Goal: Task Accomplishment & Management: Manage account settings

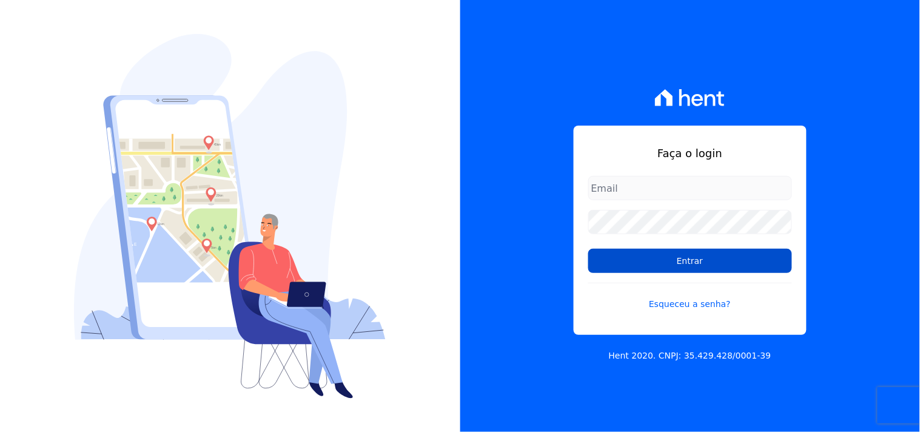
type input "mondeo@mondeoconstrutora.com.br"
click at [720, 254] on input "Entrar" at bounding box center [690, 261] width 204 height 24
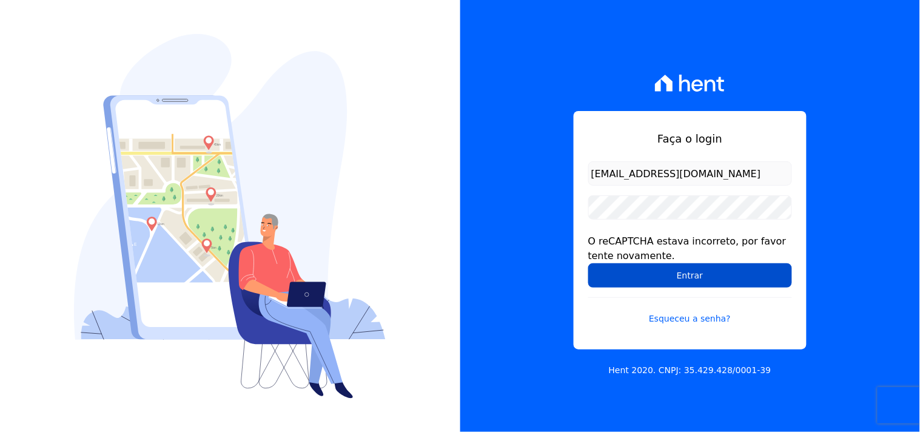
click at [693, 270] on input "Entrar" at bounding box center [690, 275] width 204 height 24
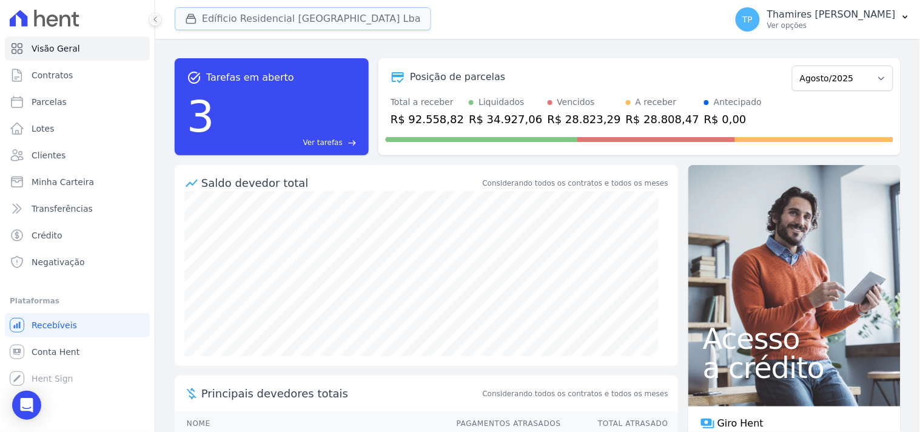
drag, startPoint x: 273, startPoint y: 17, endPoint x: 271, endPoint y: 26, distance: 9.3
click at [273, 17] on button "Edíficio Residencial [GEOGRAPHIC_DATA] Lba" at bounding box center [303, 18] width 257 height 23
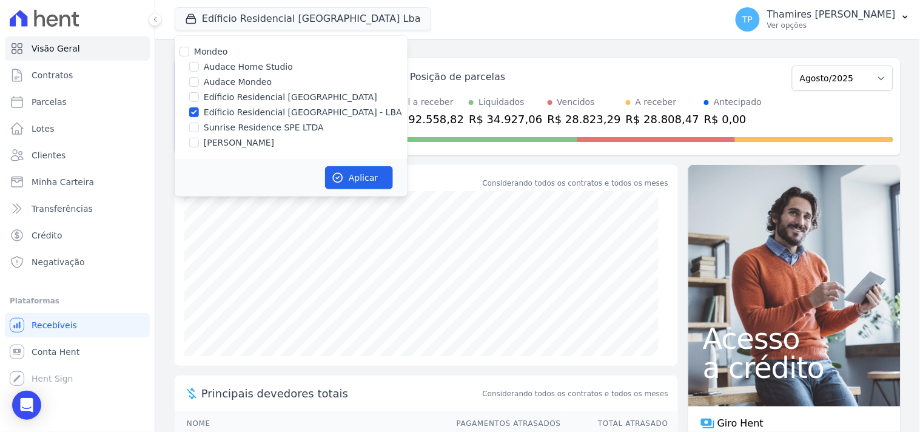
click at [250, 78] on label "Audace Mondeo" at bounding box center [238, 82] width 68 height 13
click at [199, 78] on input "Audace Mondeo" at bounding box center [194, 82] width 10 height 10
checkbox input "true"
click at [267, 112] on label "Edíficio Residencial [GEOGRAPHIC_DATA] - LBA" at bounding box center [303, 112] width 198 height 13
click at [199, 112] on input "Edíficio Residencial [GEOGRAPHIC_DATA] - LBA" at bounding box center [194, 112] width 10 height 10
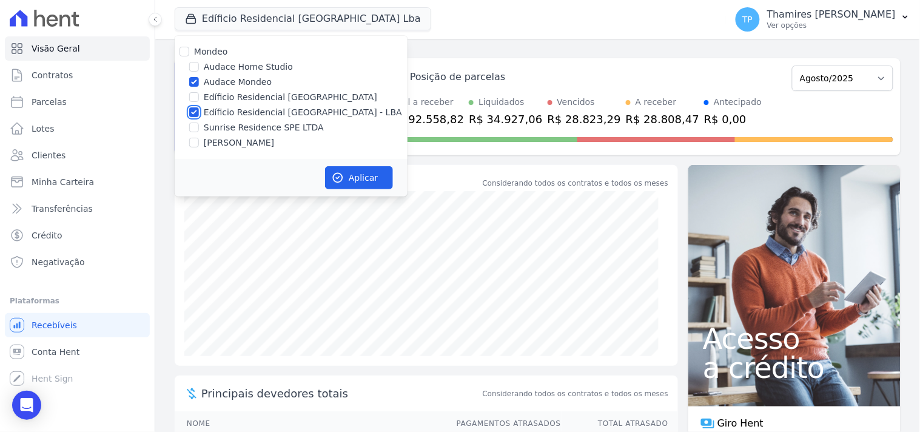
checkbox input "false"
click at [377, 178] on button "Aplicar" at bounding box center [359, 177] width 68 height 23
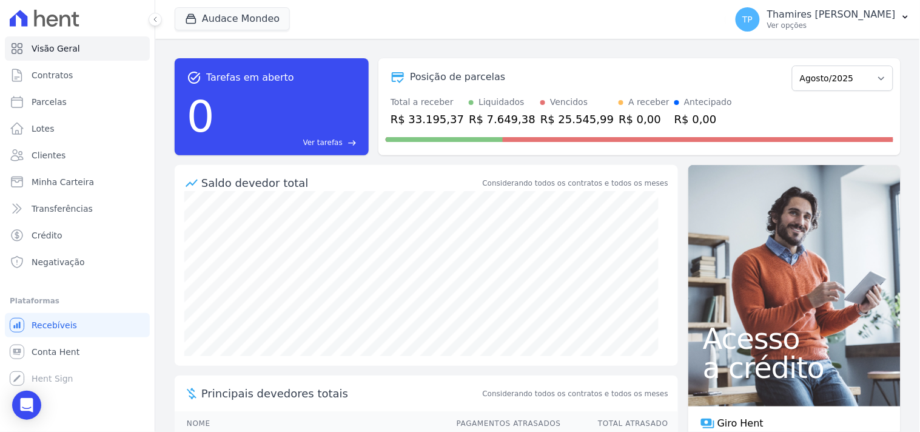
click at [87, 115] on ul "Visão Geral Contratos Parcelas Lotes Clientes Minha Carteira Transferências Cré…" at bounding box center [77, 155] width 145 height 238
click at [89, 107] on link "Parcelas" at bounding box center [77, 102] width 145 height 24
select select
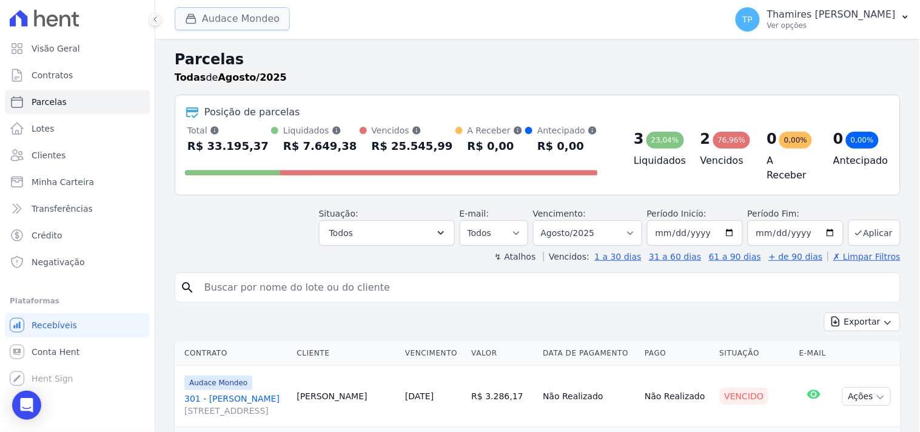
click at [249, 14] on button "Audace Mondeo" at bounding box center [232, 18] width 115 height 23
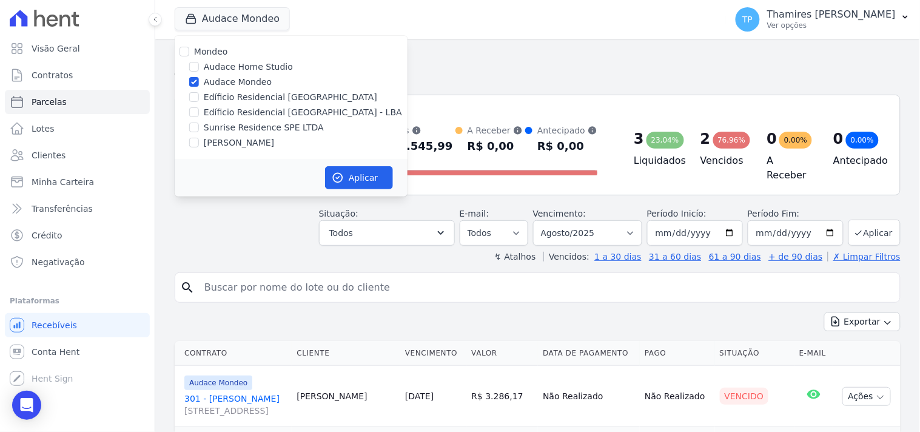
click at [255, 93] on label "Edíficio Residencial [GEOGRAPHIC_DATA]" at bounding box center [290, 97] width 173 height 13
click at [199, 93] on input "Edíficio Residencial [GEOGRAPHIC_DATA]" at bounding box center [194, 97] width 10 height 10
click at [255, 93] on label "Edíficio Residencial [GEOGRAPHIC_DATA]" at bounding box center [290, 97] width 173 height 13
click at [199, 93] on input "Edíficio Residencial [GEOGRAPHIC_DATA]" at bounding box center [194, 97] width 10 height 10
checkbox input "false"
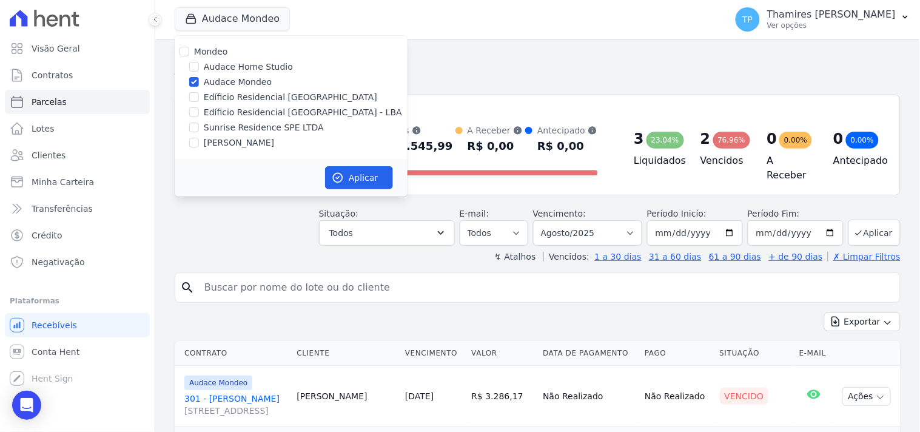
click at [243, 69] on label "Audace Home Studio" at bounding box center [248, 67] width 89 height 13
click at [199, 69] on input "Audace Home Studio" at bounding box center [194, 67] width 10 height 10
click at [244, 65] on label "Audace Home Studio" at bounding box center [248, 67] width 89 height 13
click at [199, 65] on input "Audace Home Studio" at bounding box center [194, 67] width 10 height 10
checkbox input "false"
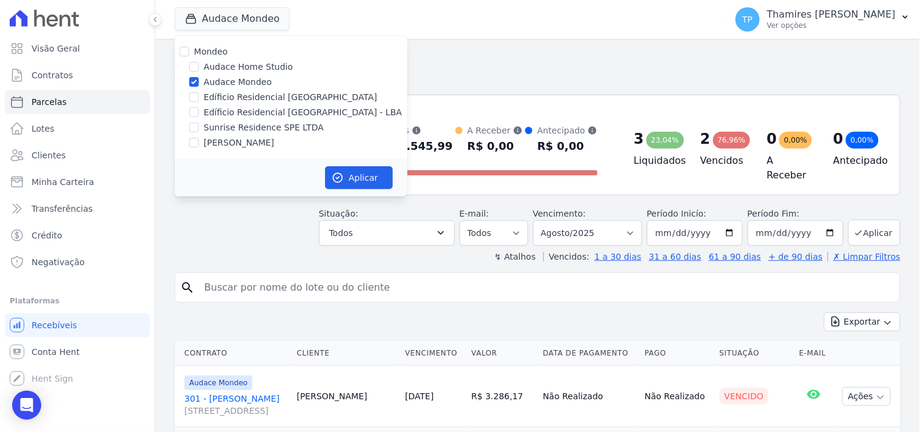
click at [246, 75] on div "Mondeo Audace Home Studio Audace Mondeo Edíficio Residencial Grevílea Park Edíf…" at bounding box center [291, 97] width 233 height 123
drag, startPoint x: 250, startPoint y: 82, endPoint x: 252, endPoint y: 93, distance: 10.5
click at [250, 83] on label "Audace Mondeo" at bounding box center [238, 82] width 68 height 13
click at [199, 83] on input "Audace Mondeo" at bounding box center [194, 82] width 10 height 10
checkbox input "false"
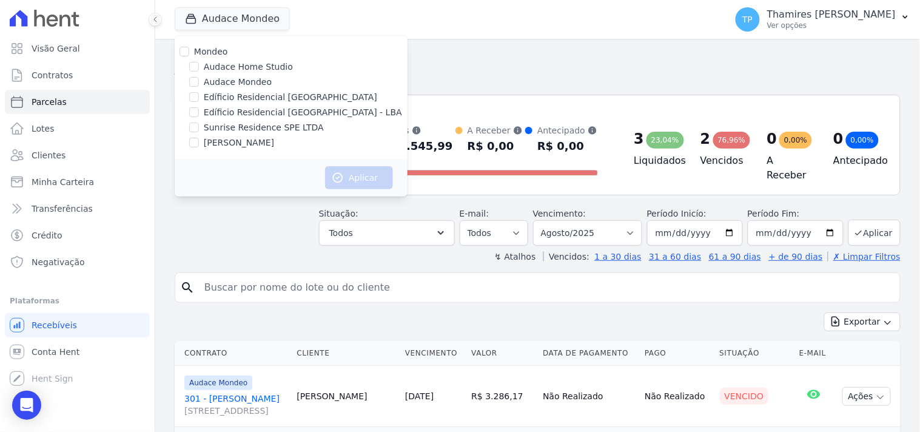
click at [254, 109] on label "Edíficio Residencial [GEOGRAPHIC_DATA] - LBA" at bounding box center [303, 112] width 198 height 13
click at [199, 109] on input "Edíficio Residencial [GEOGRAPHIC_DATA] - LBA" at bounding box center [194, 112] width 10 height 10
checkbox input "true"
click at [354, 178] on button "Aplicar" at bounding box center [359, 177] width 68 height 23
select select
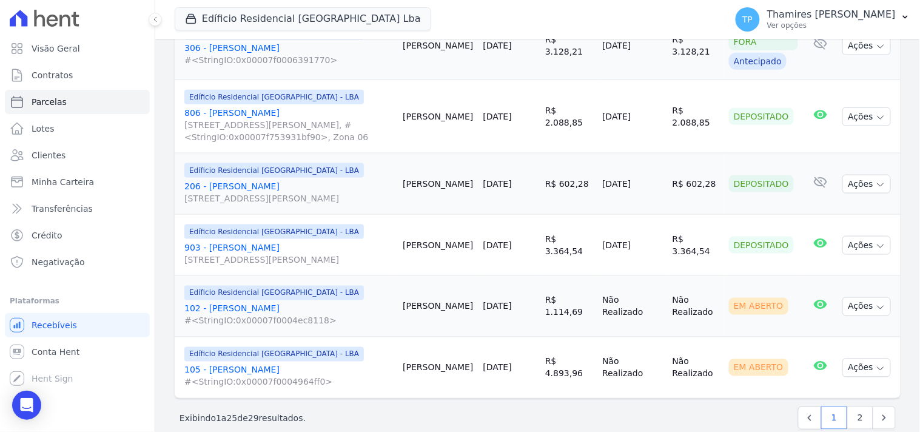
scroll to position [1551, 0]
click at [847, 405] on link "2" at bounding box center [860, 416] width 26 height 23
select select
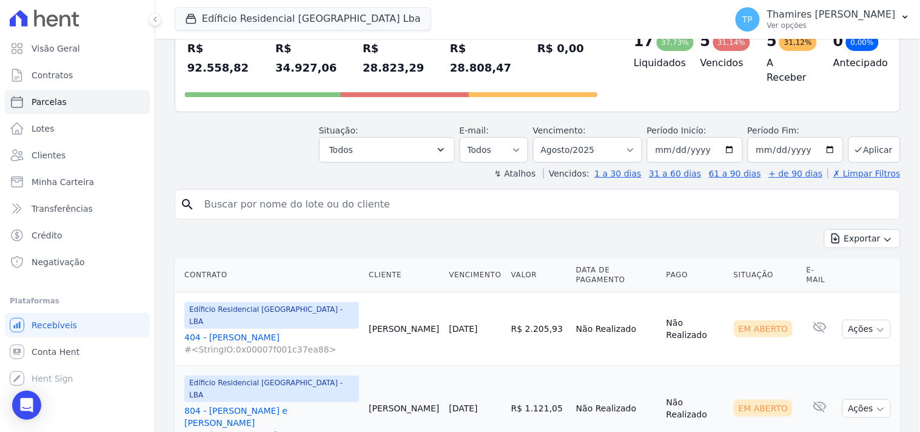
scroll to position [249, 0]
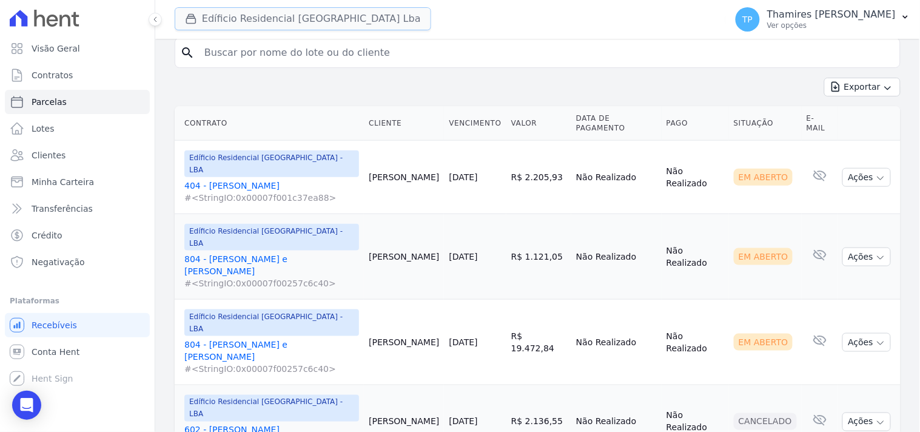
click at [298, 13] on button "Edíficio Residencial [GEOGRAPHIC_DATA] Lba" at bounding box center [303, 18] width 257 height 23
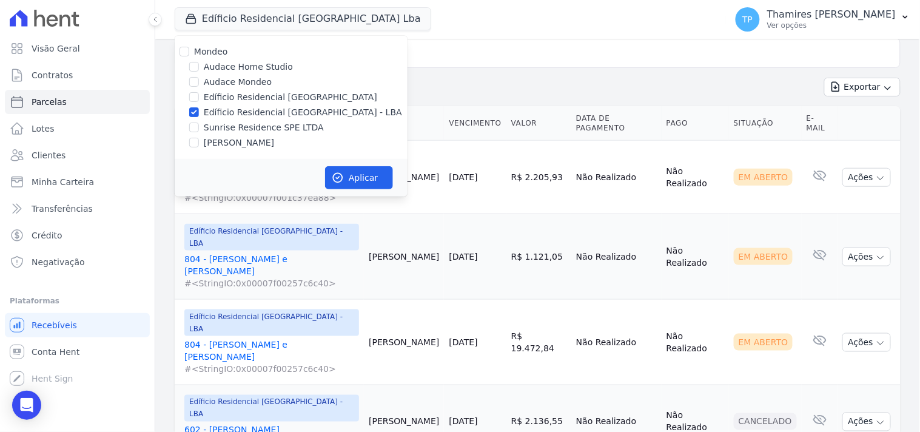
click at [246, 138] on label "[PERSON_NAME]" at bounding box center [239, 142] width 70 height 13
click at [199, 138] on input "[PERSON_NAME]" at bounding box center [194, 143] width 10 height 10
checkbox input "true"
click at [262, 112] on label "Edíficio Residencial [GEOGRAPHIC_DATA] - LBA" at bounding box center [303, 112] width 198 height 13
click at [199, 112] on input "Edíficio Residencial [GEOGRAPHIC_DATA] - LBA" at bounding box center [194, 112] width 10 height 10
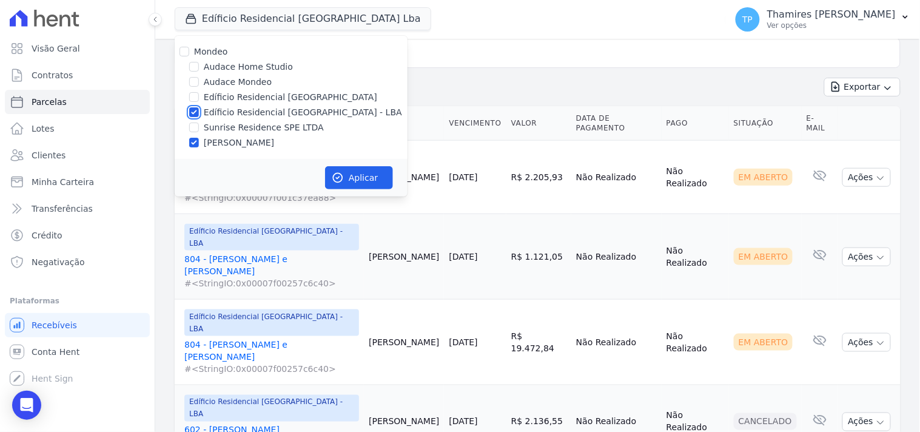
checkbox input "false"
click at [372, 173] on button "Aplicar" at bounding box center [359, 177] width 68 height 23
select select
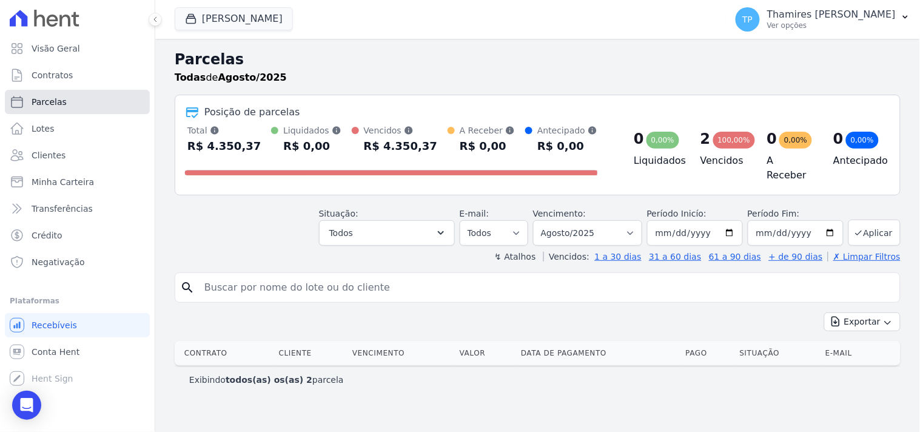
click at [41, 93] on link "Parcelas" at bounding box center [77, 102] width 145 height 24
select select
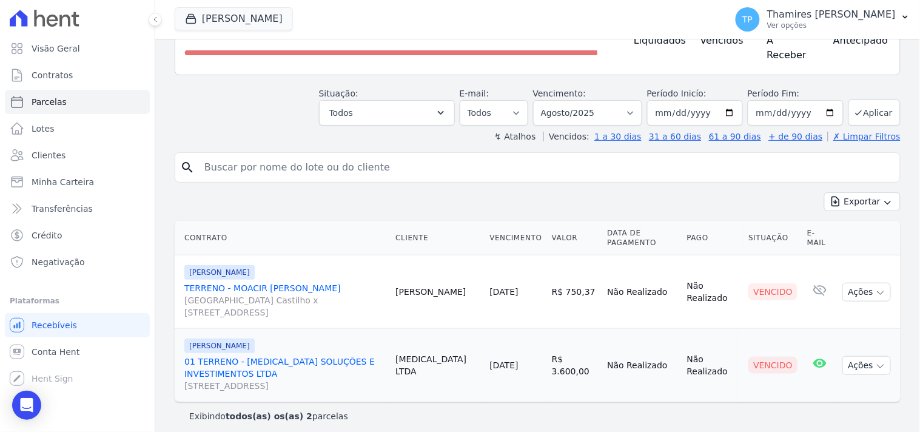
scroll to position [123, 0]
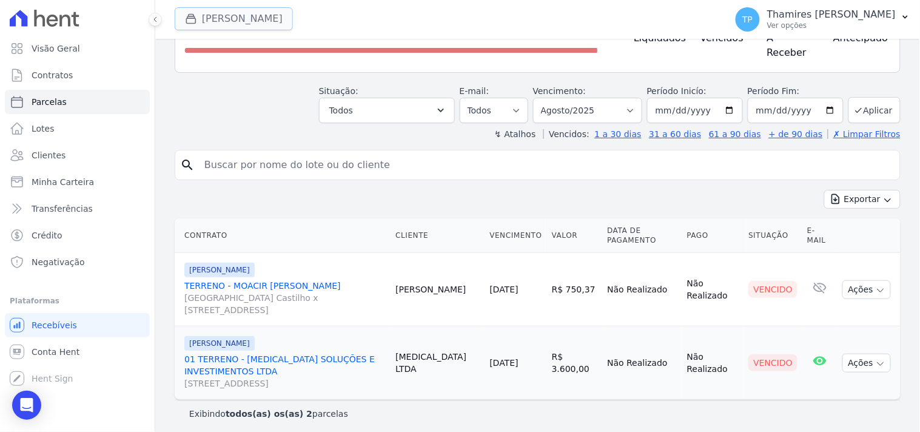
click at [283, 12] on button "[PERSON_NAME]" at bounding box center [234, 18] width 118 height 23
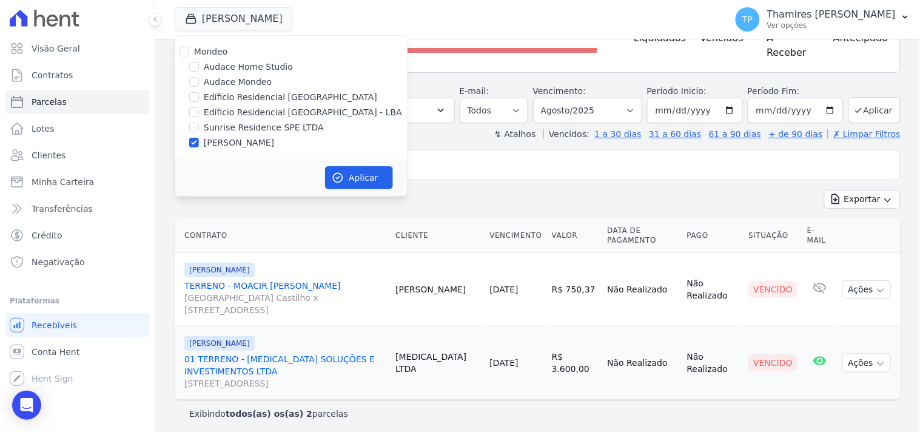
click at [221, 123] on label "Sunrise Residence SPE LTDA" at bounding box center [264, 127] width 120 height 13
click at [199, 123] on input "Sunrise Residence SPE LTDA" at bounding box center [194, 128] width 10 height 10
checkbox input "true"
click at [227, 147] on label "[PERSON_NAME]" at bounding box center [239, 142] width 70 height 13
click at [199, 147] on input "[PERSON_NAME]" at bounding box center [194, 143] width 10 height 10
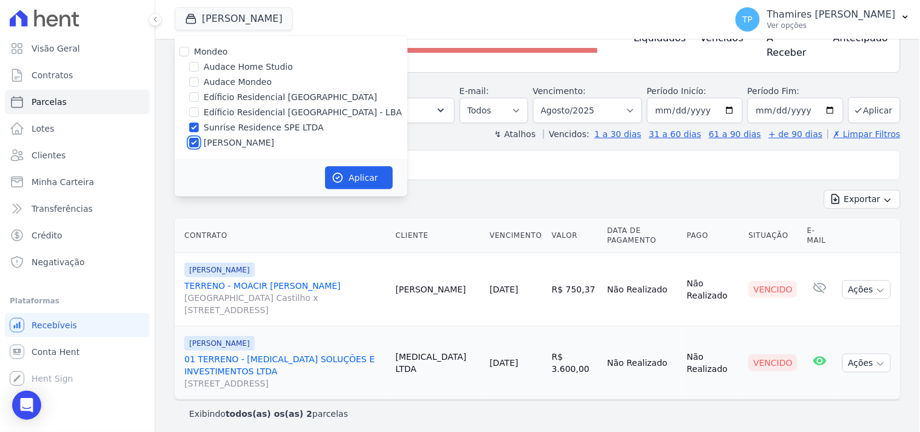
checkbox input "false"
click at [374, 181] on button "Aplicar" at bounding box center [359, 177] width 68 height 23
select select
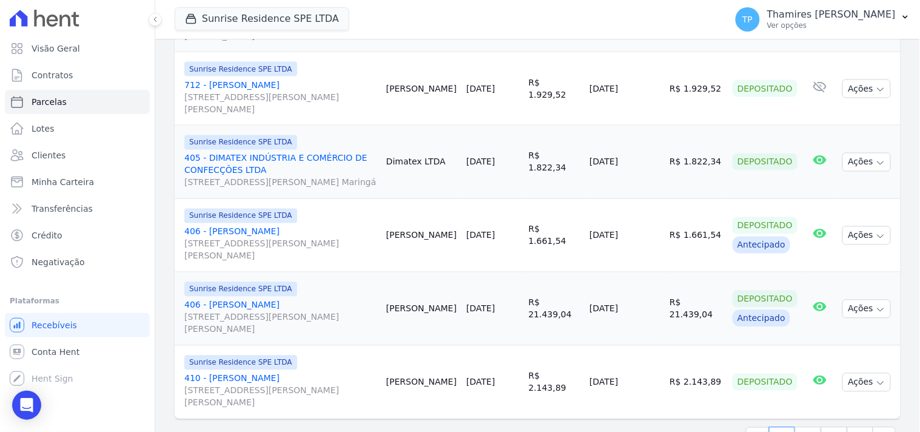
scroll to position [1718, 0]
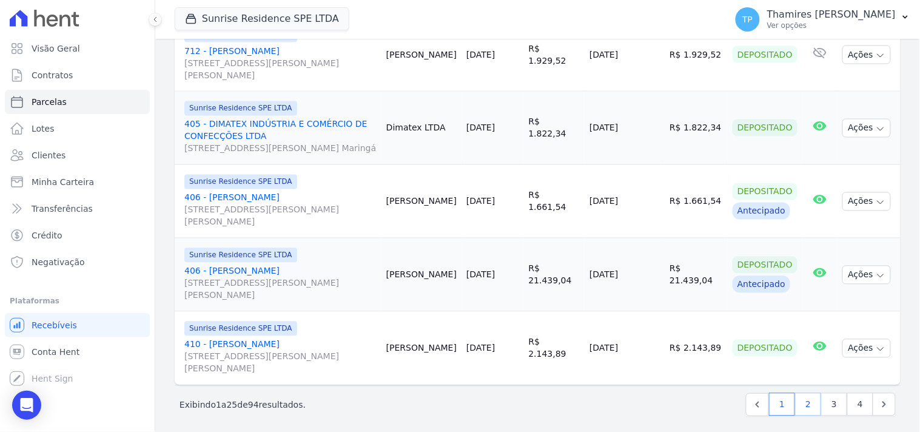
click at [805, 403] on link "2" at bounding box center [808, 404] width 26 height 23
select select
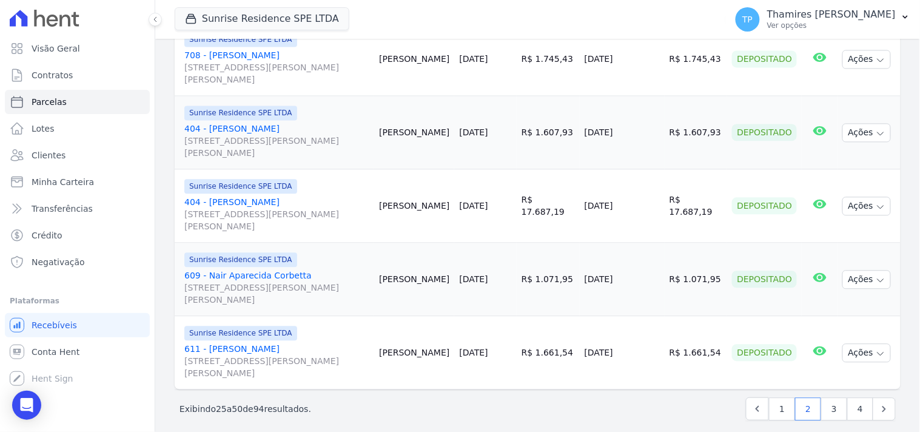
scroll to position [1827, 0]
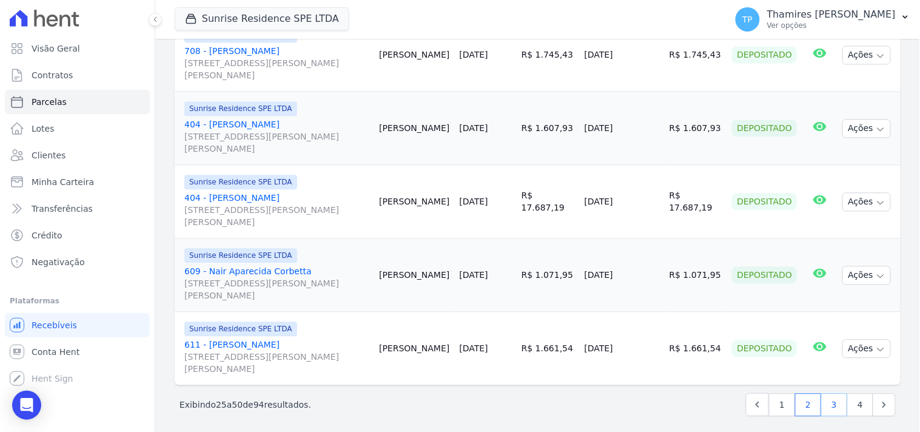
click at [826, 395] on link "3" at bounding box center [834, 404] width 26 height 23
select select
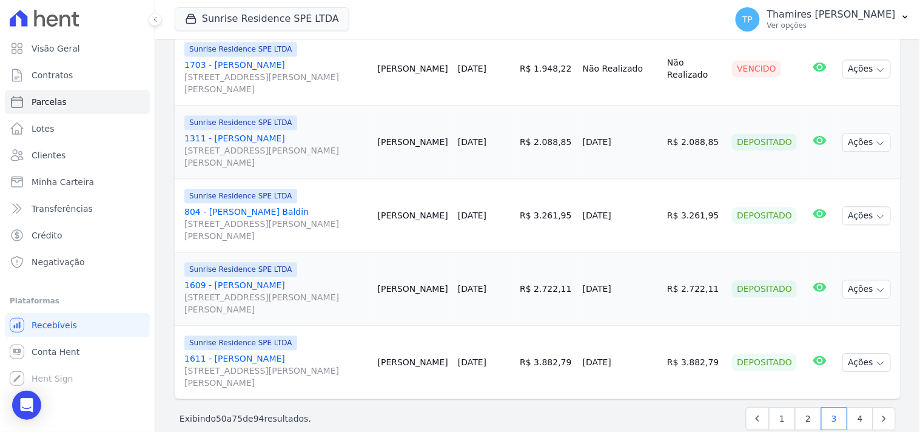
scroll to position [1827, 0]
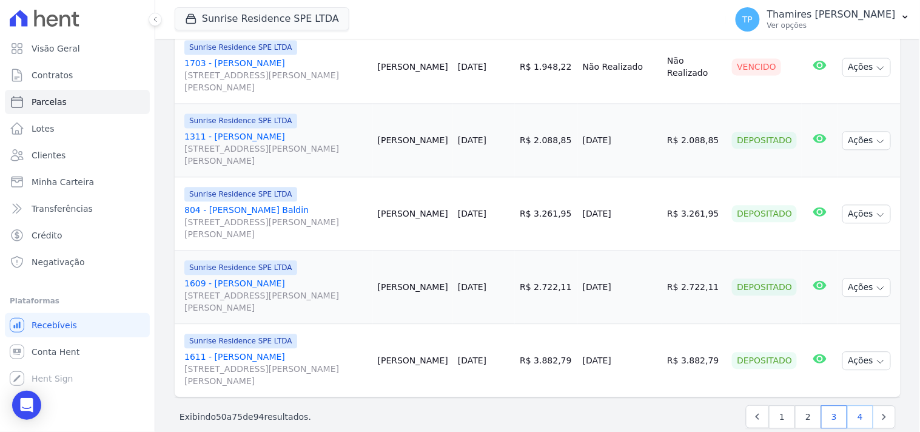
click at [853, 405] on link "4" at bounding box center [860, 416] width 26 height 23
select select
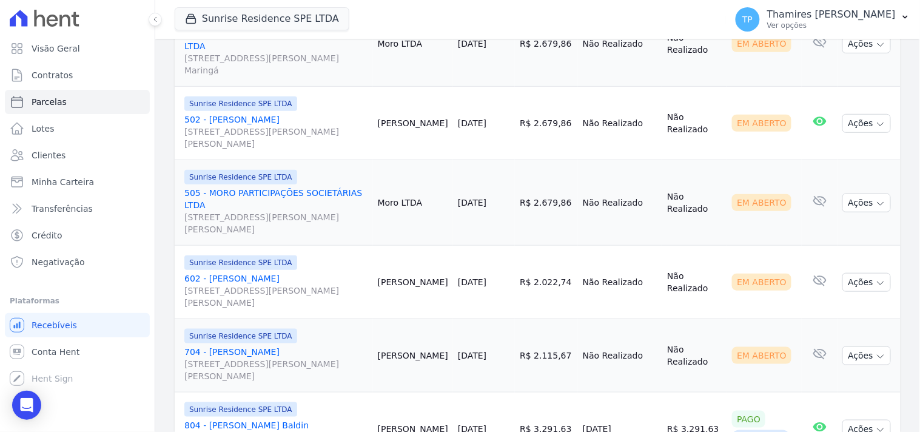
scroll to position [1387, 0]
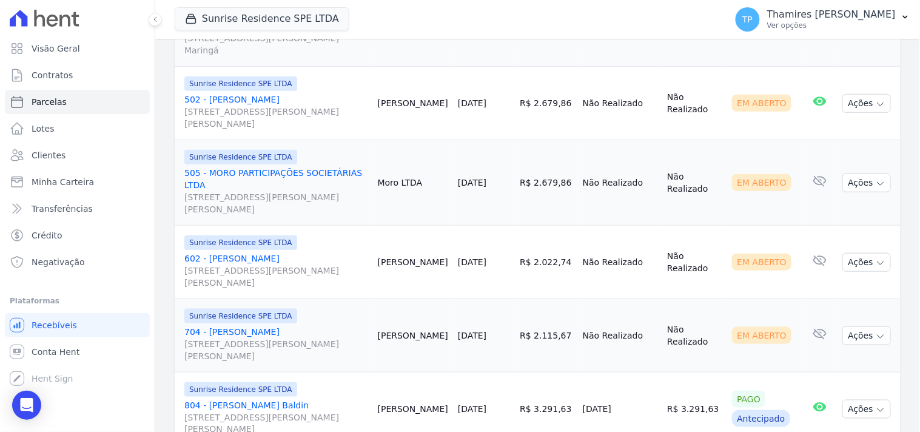
drag, startPoint x: 586, startPoint y: 348, endPoint x: 664, endPoint y: 334, distance: 78.9
click at [665, 372] on tr "Sunrise Residence SPE LTDA 804 - Guilherme Bachesk Baldin Rua Anacleto Luiz de …" at bounding box center [538, 408] width 726 height 73
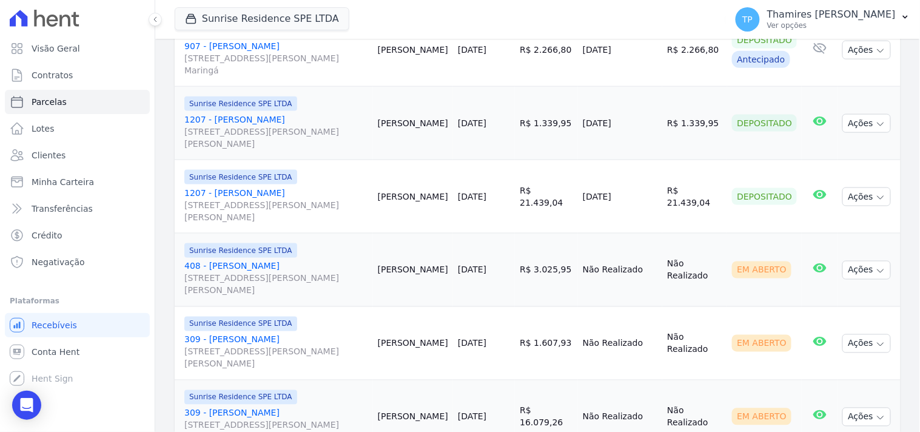
scroll to position [0, 0]
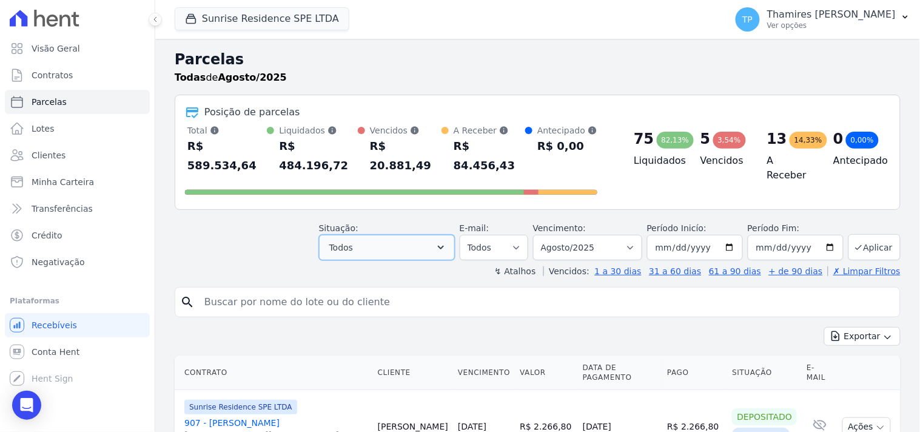
click at [435, 235] on button "Todos" at bounding box center [387, 247] width 136 height 25
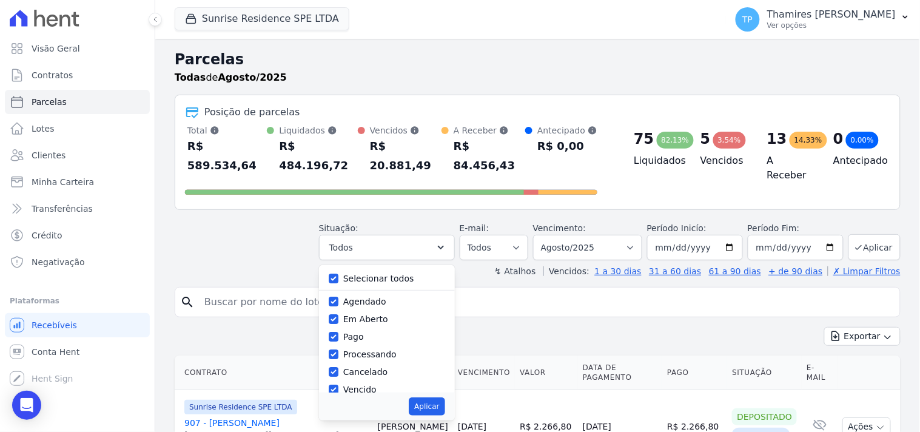
click at [408, 270] on div "Selecionar todos" at bounding box center [387, 279] width 116 height 18
click at [402, 274] on label "Selecionar todos" at bounding box center [378, 279] width 71 height 10
click at [338, 274] on input "Selecionar todos" at bounding box center [334, 279] width 10 height 10
checkbox input "false"
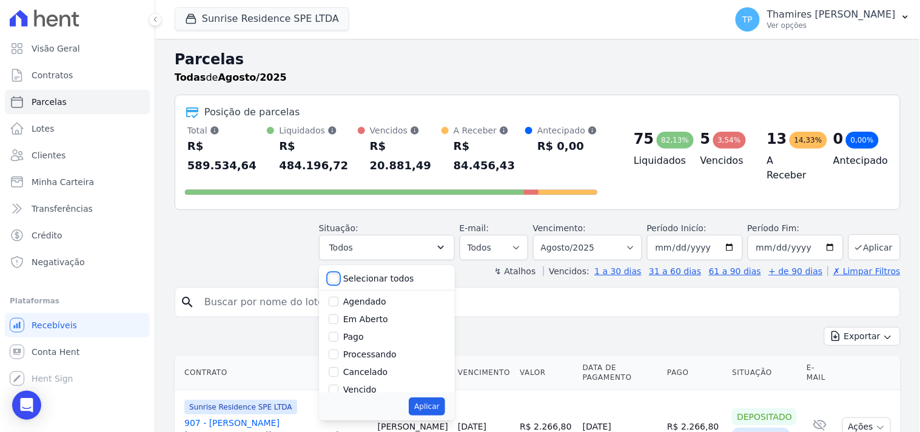
checkbox input "false"
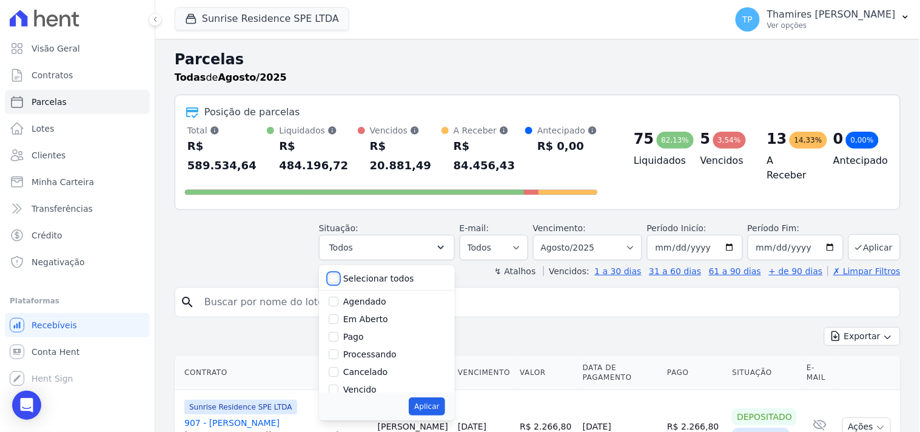
checkbox input "false"
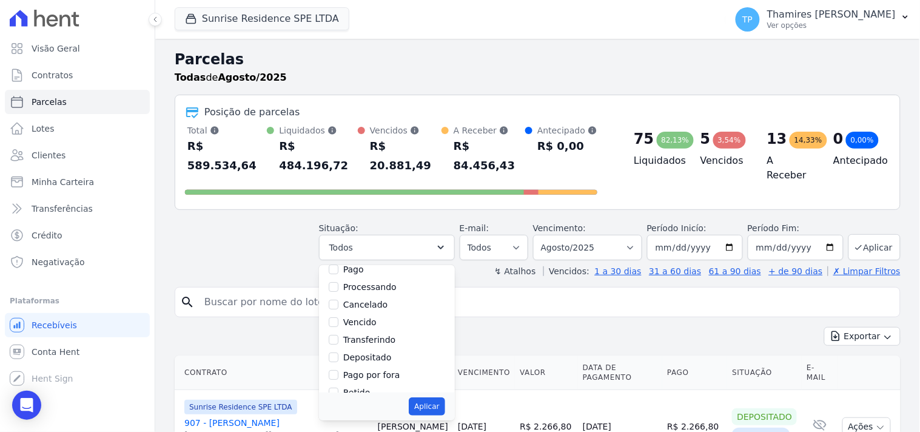
click at [364, 317] on label "Vencido" at bounding box center [359, 322] width 33 height 10
click at [338, 317] on input "Vencido" at bounding box center [334, 322] width 10 height 10
checkbox input "true"
click at [419, 392] on div "Aplicar" at bounding box center [387, 406] width 136 height 28
click at [423, 397] on button "Aplicar" at bounding box center [427, 406] width 36 height 18
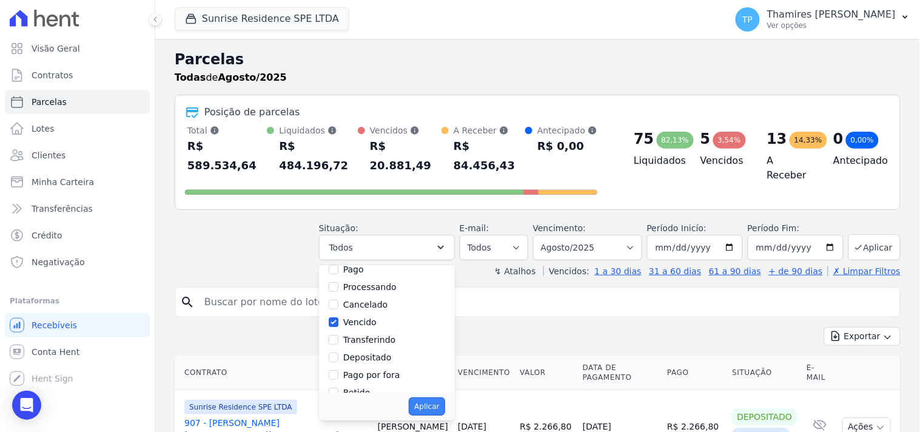
select select "overdue"
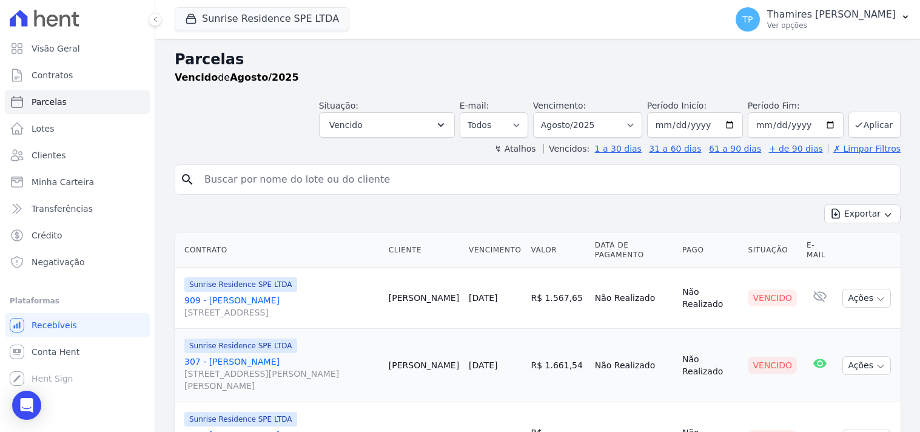
select select
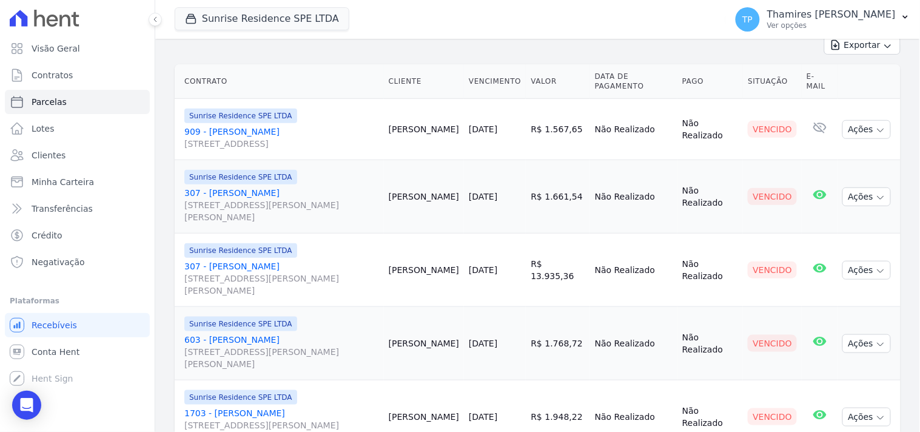
scroll to position [202, 0]
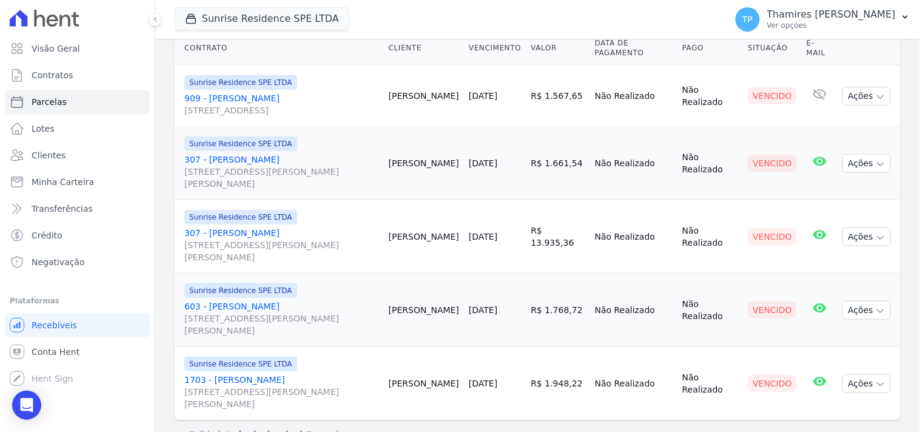
click at [271, 95] on link "909 - Rodrigo Esteves Pepelascov Avenida São Paulo , 3069, Apto 909, VILA BOSQUE" at bounding box center [281, 104] width 195 height 24
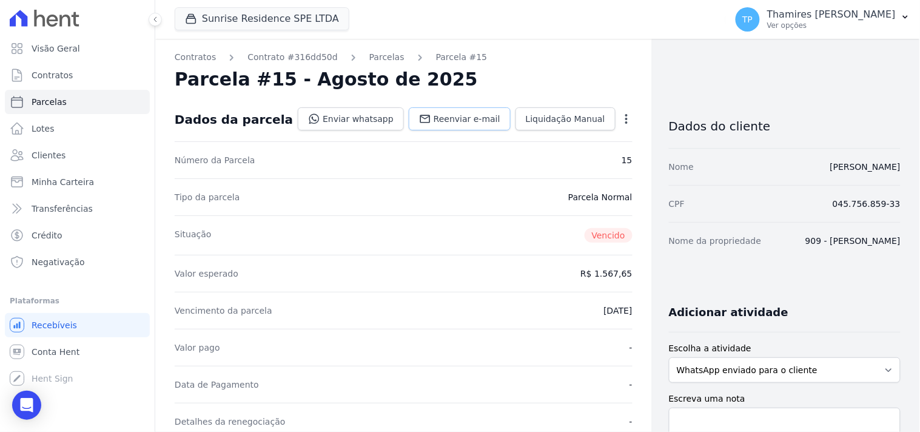
click at [433, 110] on link "Reenviar e-mail" at bounding box center [460, 118] width 102 height 23
click at [371, 116] on link "Enviar whatsapp" at bounding box center [351, 118] width 106 height 23
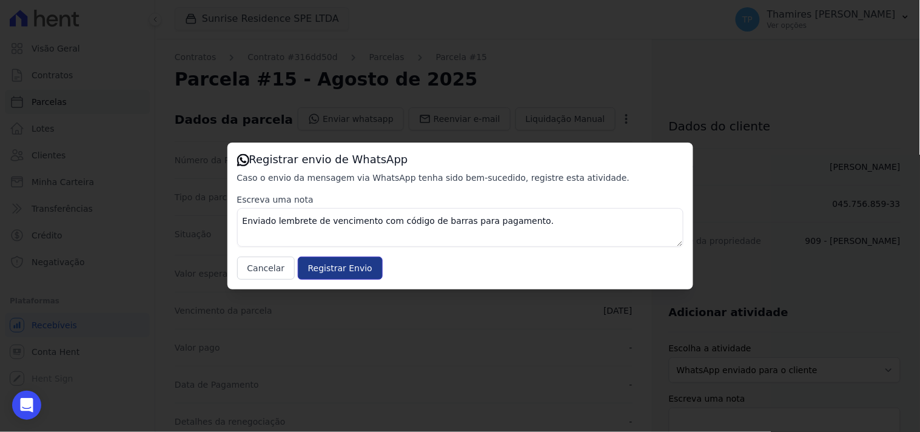
click at [329, 268] on input "Registrar Envio" at bounding box center [340, 268] width 85 height 23
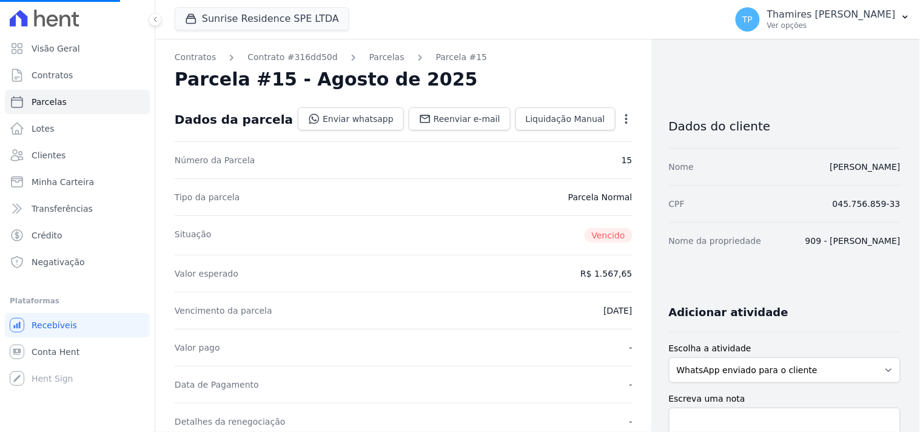
select select
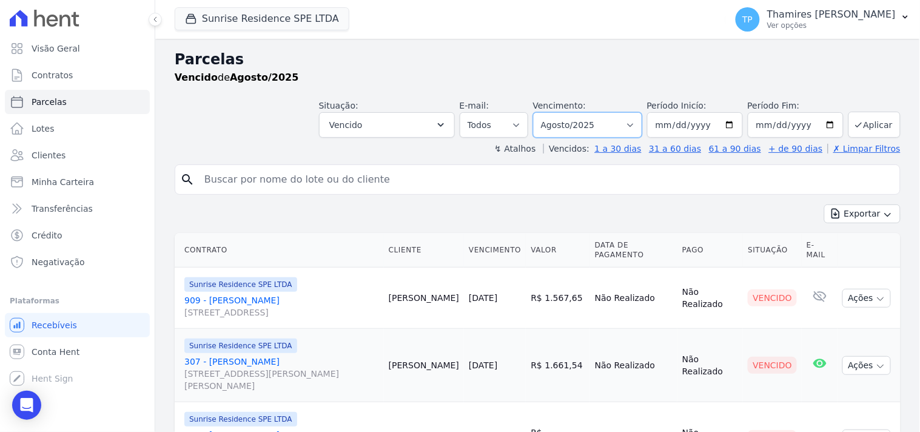
click at [573, 124] on select "Filtrar por período ──────── Todos os meses Fevereiro/2024 Março/2024 Abril/202…" at bounding box center [587, 124] width 109 height 25
select select "all"
click at [541, 112] on select "Filtrar por período ──────── Todos os meses Fevereiro/2024 Março/2024 Abril/202…" at bounding box center [587, 124] width 109 height 25
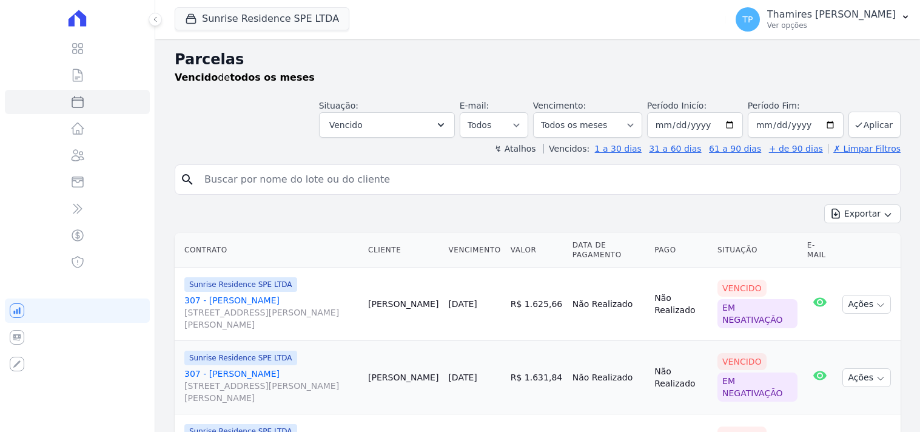
select select
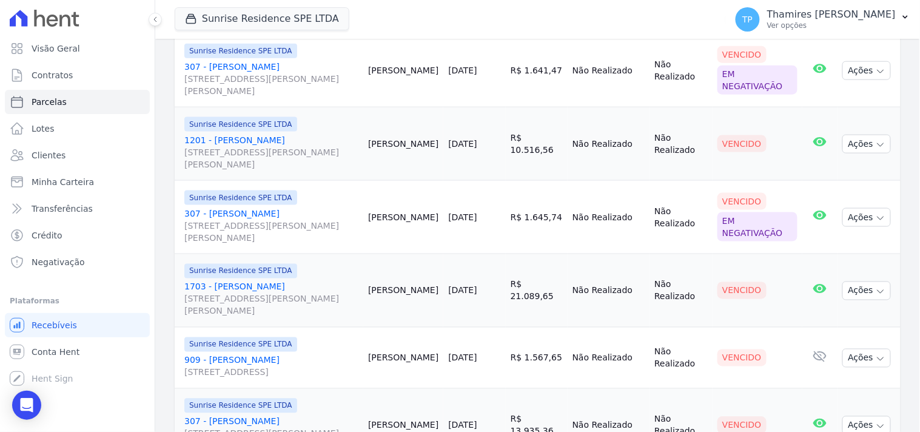
scroll to position [404, 0]
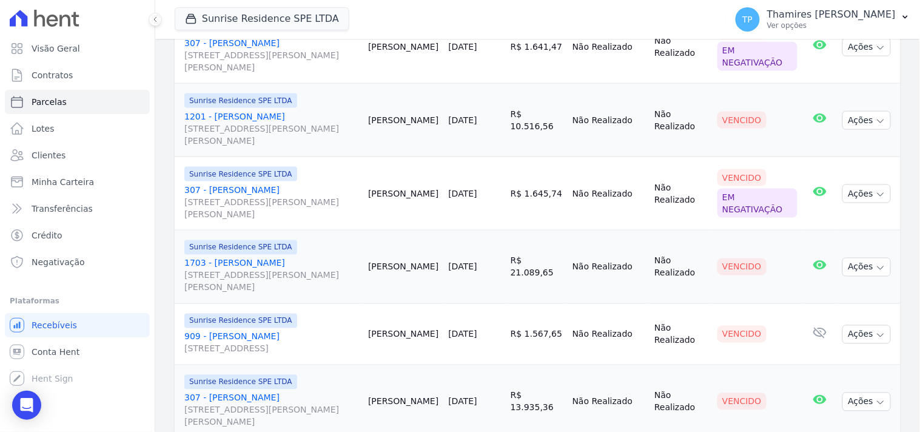
click at [294, 112] on link "1201 - [PERSON_NAME] [STREET_ADDRESS][PERSON_NAME][PERSON_NAME]" at bounding box center [271, 128] width 174 height 36
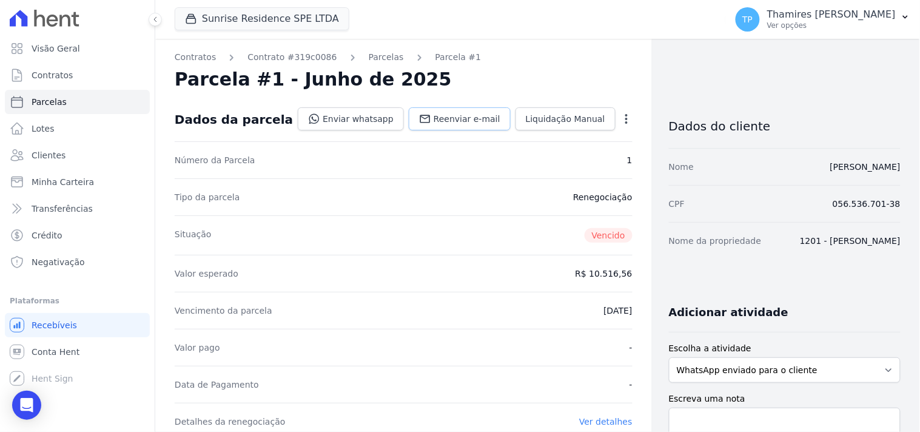
click at [452, 122] on span "Reenviar e-mail" at bounding box center [467, 119] width 67 height 12
click at [371, 115] on link "Enviar whatsapp" at bounding box center [351, 118] width 106 height 23
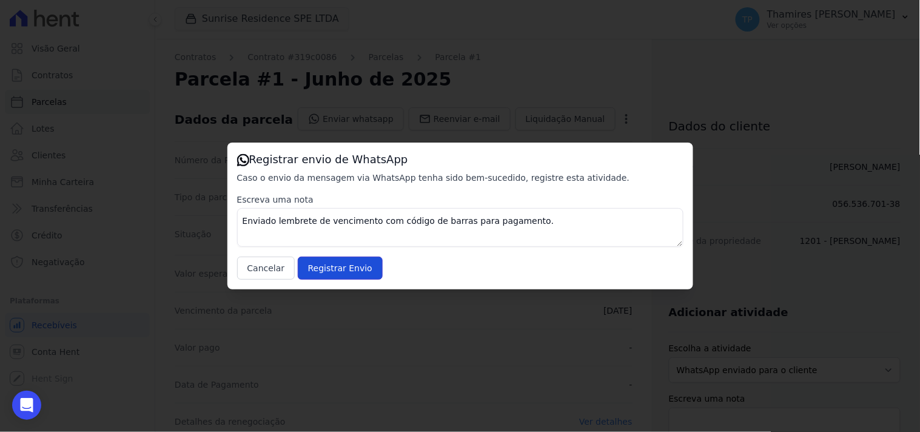
drag, startPoint x: 334, startPoint y: 268, endPoint x: 295, endPoint y: 252, distance: 42.1
click at [334, 268] on input "Registrar Envio" at bounding box center [340, 268] width 85 height 23
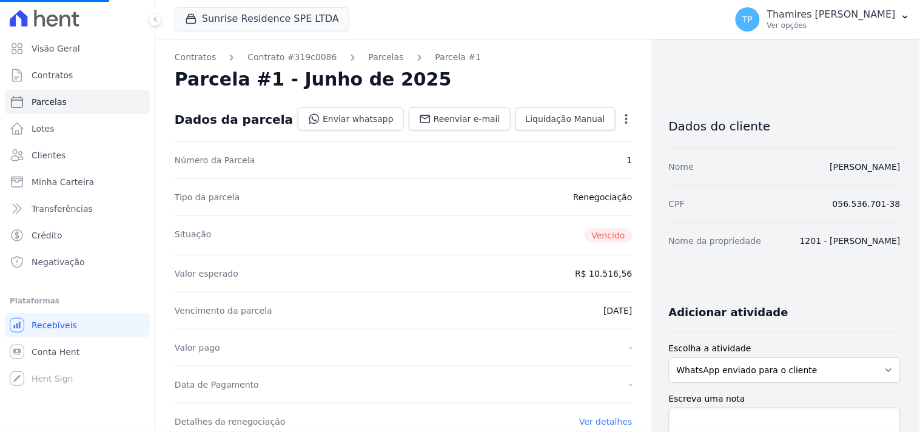
select select
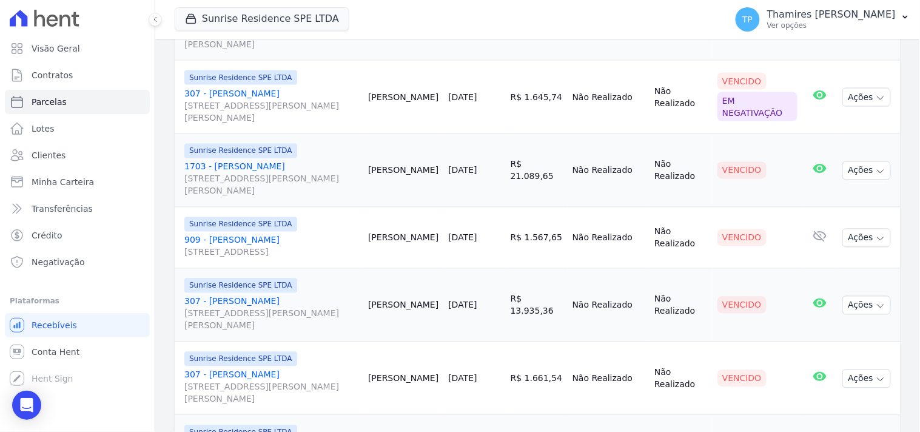
scroll to position [539, 0]
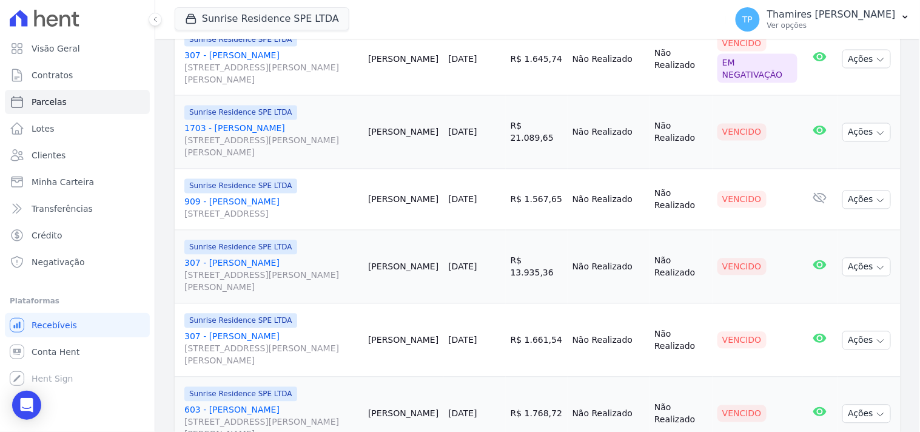
click at [287, 123] on link "1703 - [PERSON_NAME] [STREET_ADDRESS][PERSON_NAME] Maringá" at bounding box center [271, 141] width 174 height 36
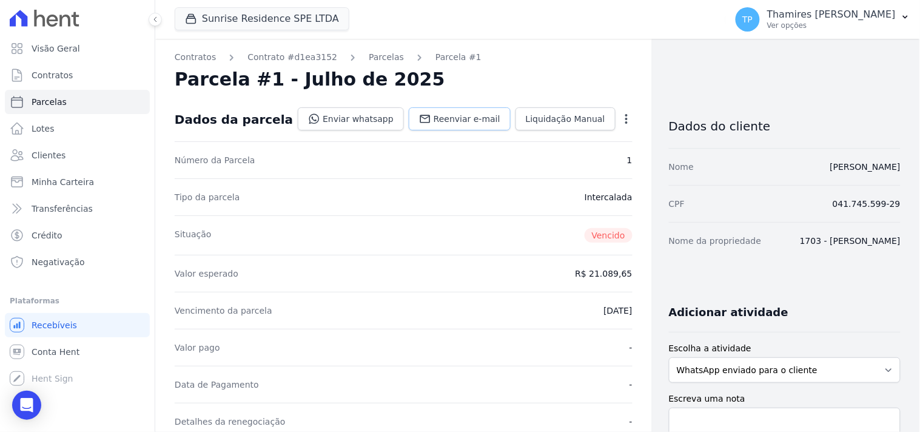
click at [438, 111] on link "Reenviar e-mail" at bounding box center [460, 118] width 102 height 23
click at [349, 118] on link "Enviar whatsapp" at bounding box center [351, 118] width 106 height 23
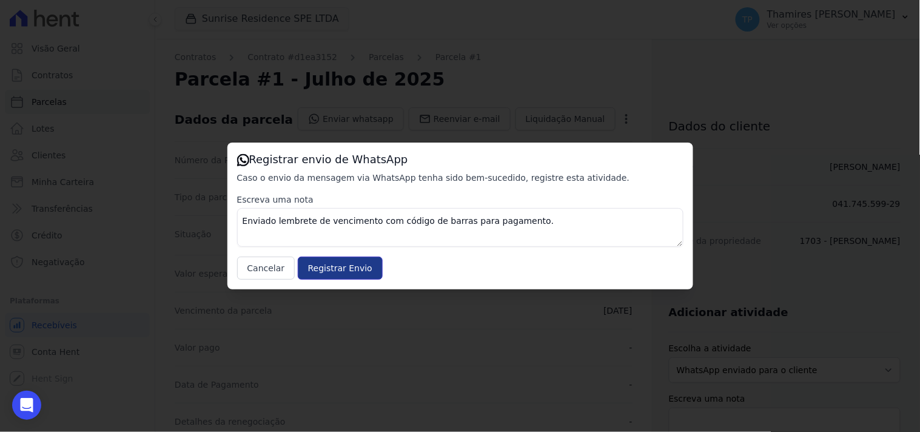
click at [347, 268] on input "Registrar Envio" at bounding box center [340, 268] width 85 height 23
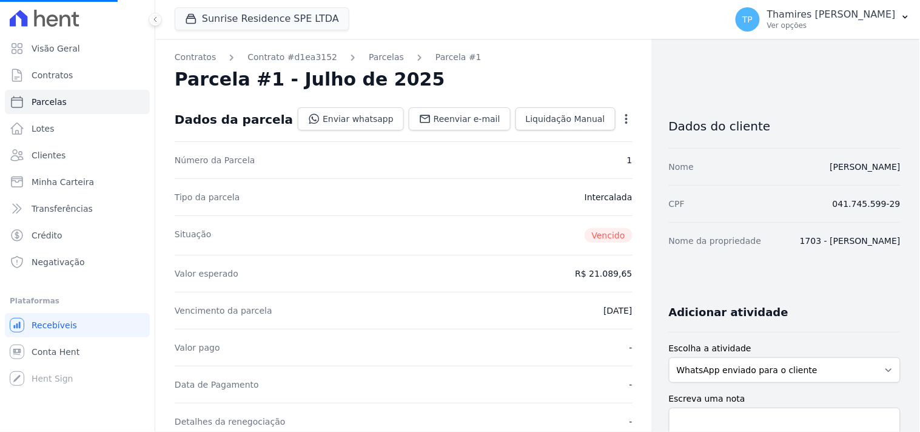
select select
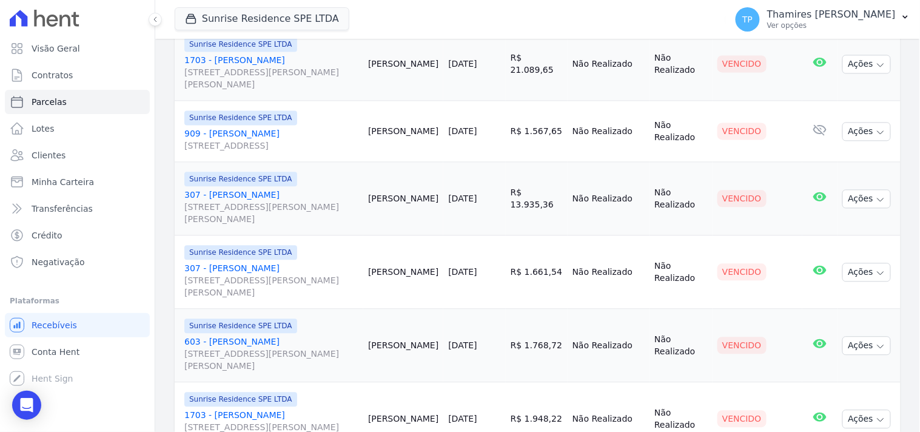
scroll to position [668, 0]
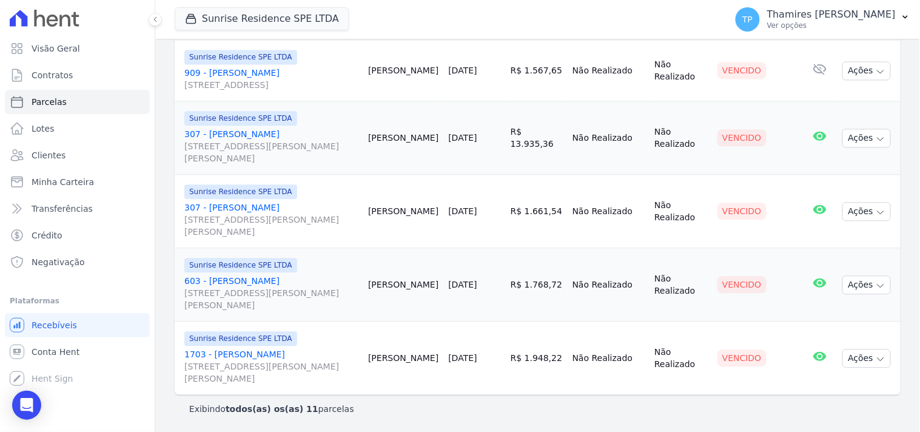
click at [276, 136] on link "307 - [PERSON_NAME] [STREET_ADDRESS][PERSON_NAME][PERSON_NAME]" at bounding box center [271, 146] width 174 height 36
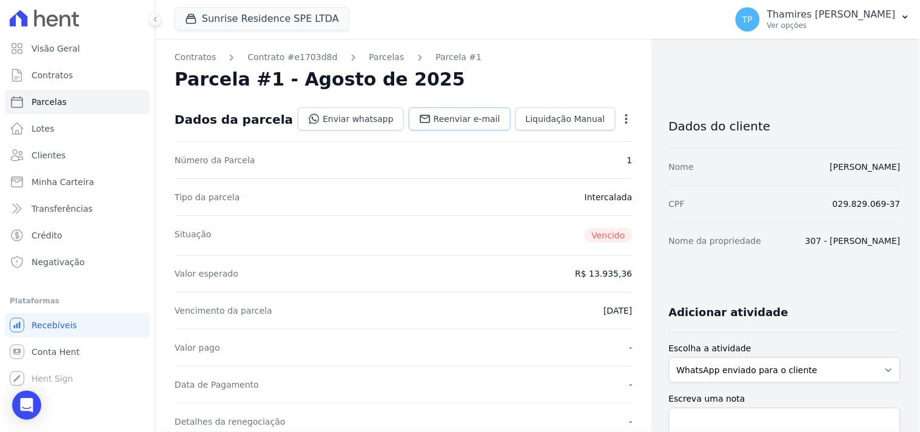
click at [468, 110] on link "Reenviar e-mail" at bounding box center [460, 118] width 102 height 23
click at [354, 117] on link "Enviar whatsapp" at bounding box center [351, 118] width 106 height 23
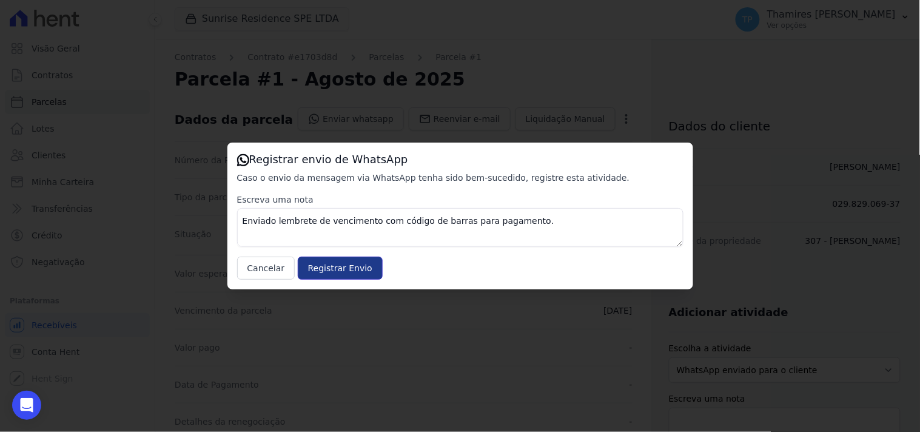
click at [338, 259] on input "Registrar Envio" at bounding box center [340, 268] width 85 height 23
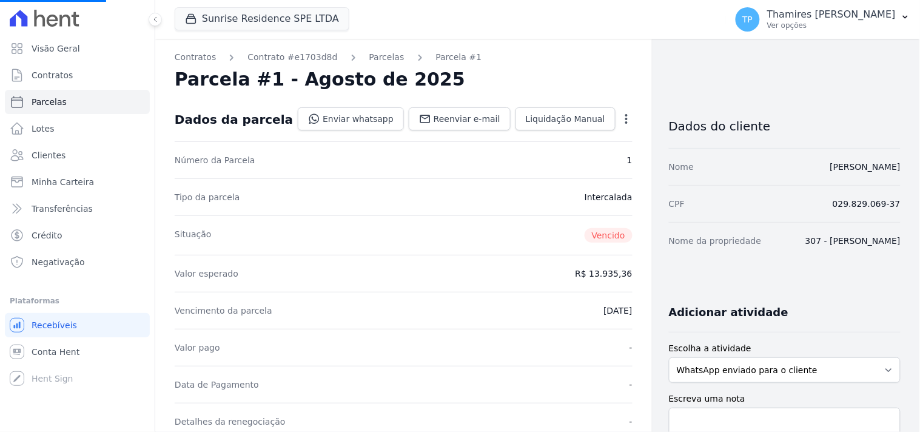
select select
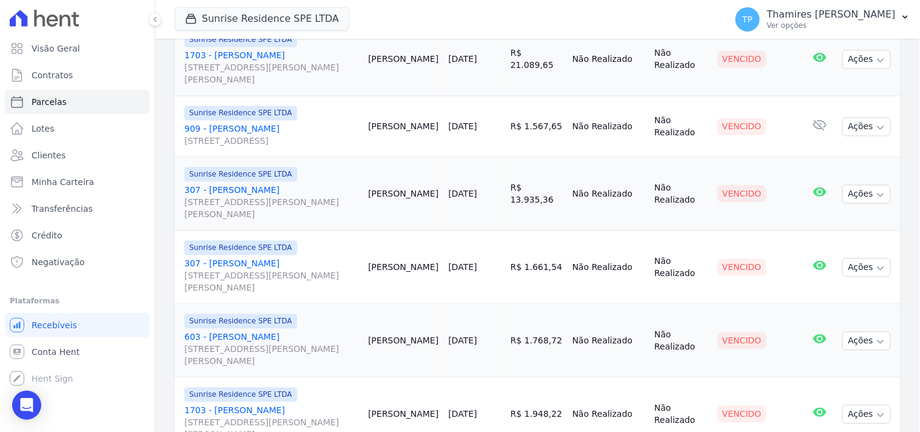
scroll to position [668, 0]
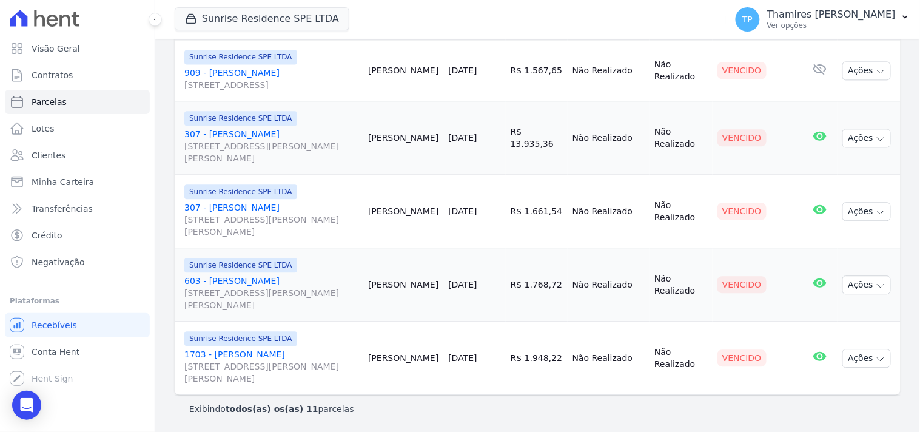
click at [256, 204] on link "307 - [PERSON_NAME] [STREET_ADDRESS][PERSON_NAME][PERSON_NAME]" at bounding box center [271, 219] width 174 height 36
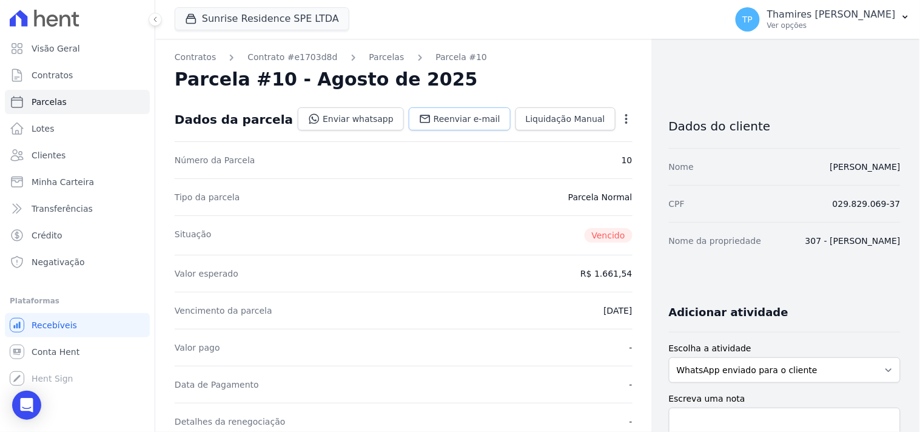
click at [466, 123] on span "Reenviar e-mail" at bounding box center [467, 119] width 67 height 12
click at [353, 119] on link "Enviar whatsapp" at bounding box center [351, 118] width 106 height 23
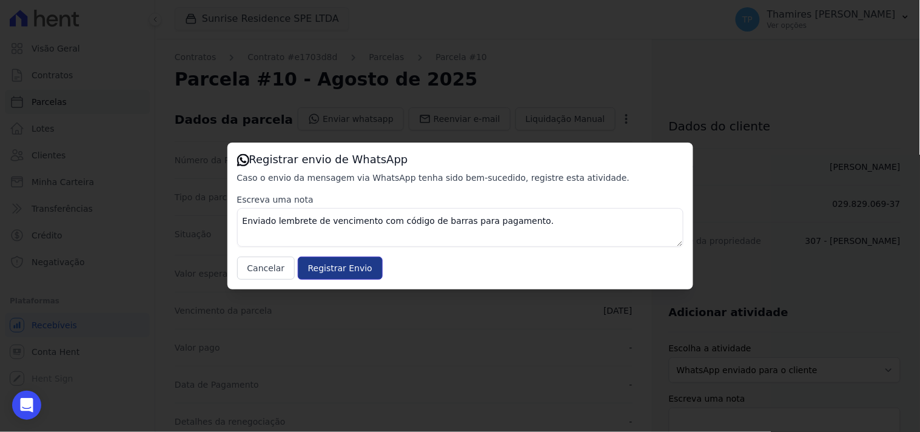
click at [323, 257] on input "Registrar Envio" at bounding box center [340, 268] width 85 height 23
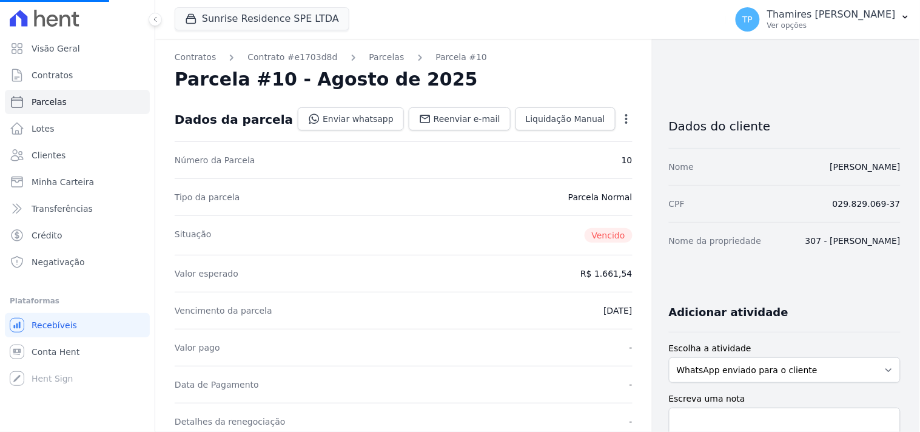
select select
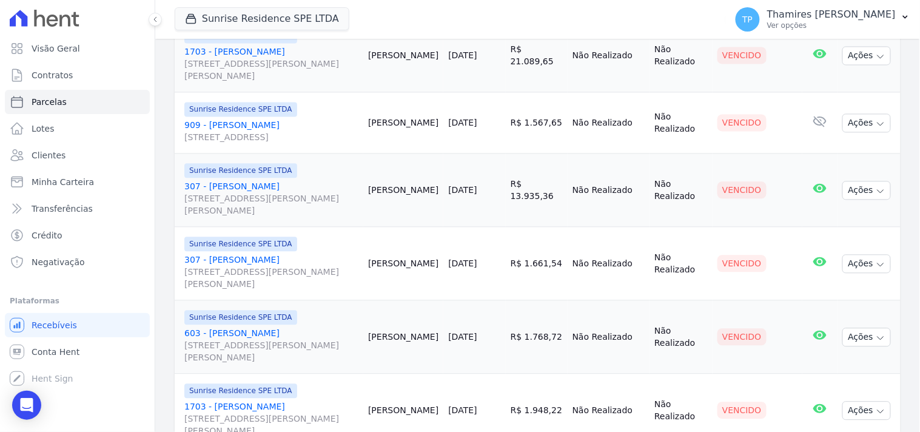
scroll to position [668, 0]
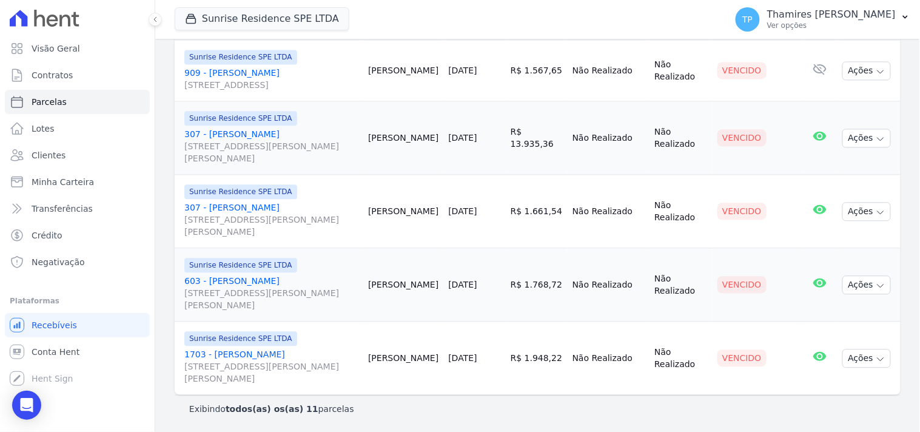
click at [261, 276] on link "603 - [PERSON_NAME] [STREET_ADDRESS][PERSON_NAME][PERSON_NAME]" at bounding box center [271, 293] width 174 height 36
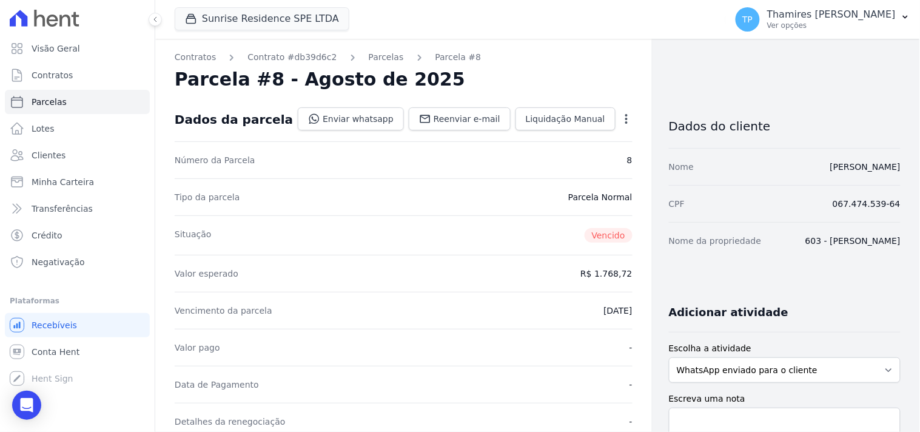
select select
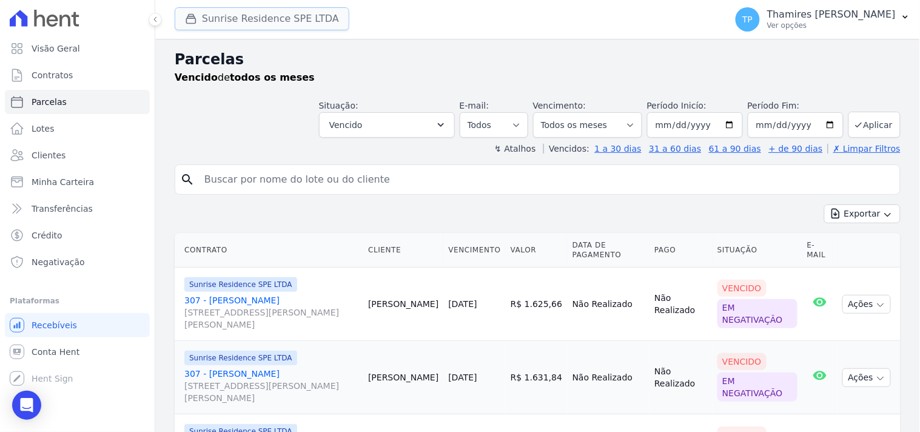
click at [250, 18] on button "Sunrise Residence SPE LTDA" at bounding box center [262, 18] width 175 height 23
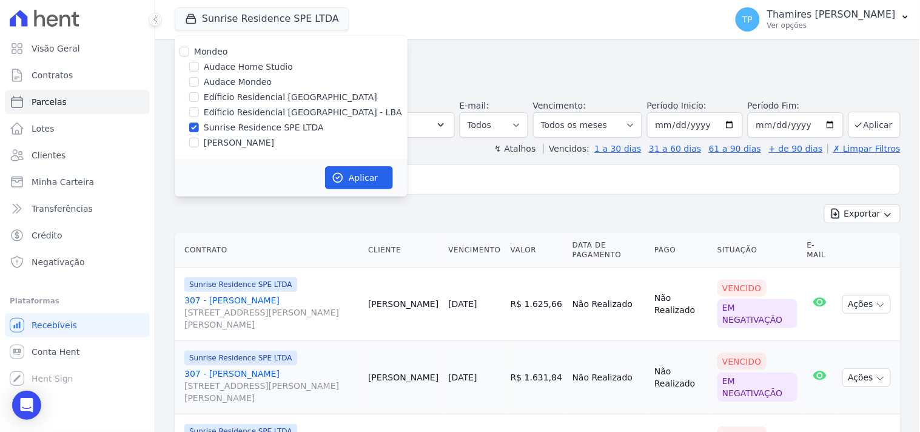
click at [243, 137] on label "[PERSON_NAME]" at bounding box center [239, 142] width 70 height 13
click at [199, 138] on input "[PERSON_NAME]" at bounding box center [194, 143] width 10 height 10
checkbox input "true"
click at [252, 129] on label "Sunrise Residence SPE LTDA" at bounding box center [264, 127] width 120 height 13
click at [270, 126] on label "Sunrise Residence SPE LTDA" at bounding box center [264, 127] width 120 height 13
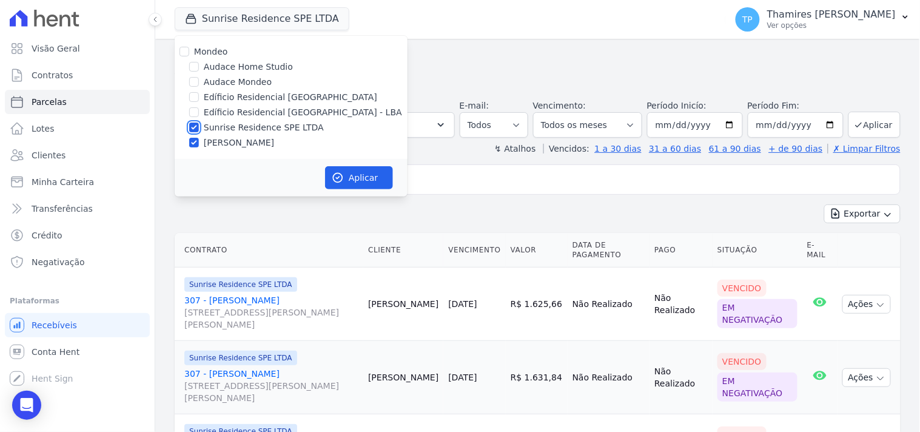
click at [199, 126] on input "Sunrise Residence SPE LTDA" at bounding box center [194, 128] width 10 height 10
checkbox input "false"
click at [346, 179] on button "Aplicar" at bounding box center [359, 177] width 68 height 23
select select
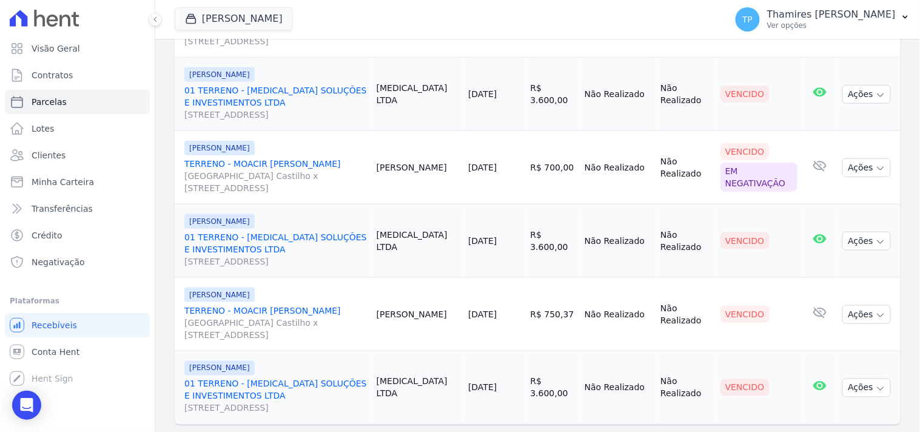
scroll to position [313, 0]
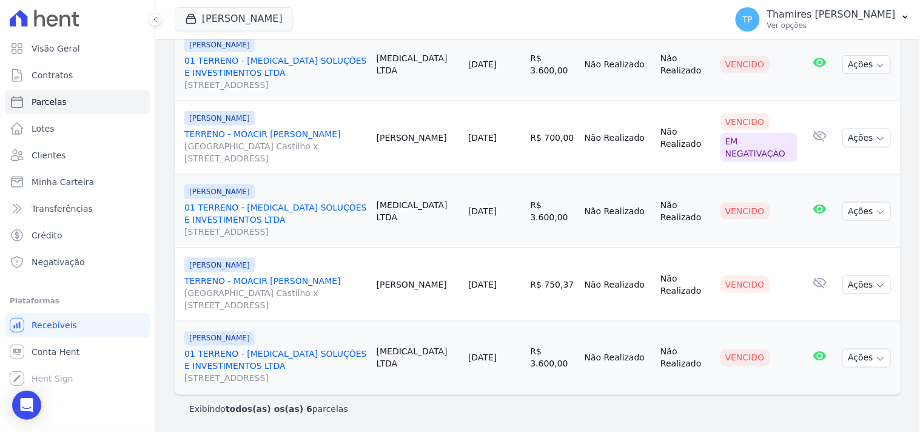
click at [324, 130] on link "TERRENO - MOACIR [PERSON_NAME] [GEOGRAPHIC_DATA] Castilho x [STREET_ADDRESS]" at bounding box center [275, 146] width 183 height 36
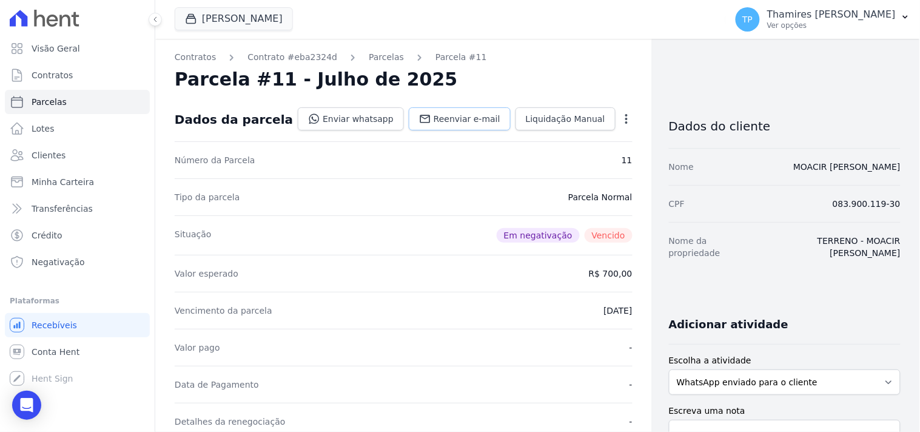
drag, startPoint x: 426, startPoint y: 119, endPoint x: 409, endPoint y: 124, distance: 17.3
click at [426, 119] on icon at bounding box center [425, 119] width 10 height 8
click at [342, 117] on link "Enviar whatsapp" at bounding box center [351, 118] width 106 height 23
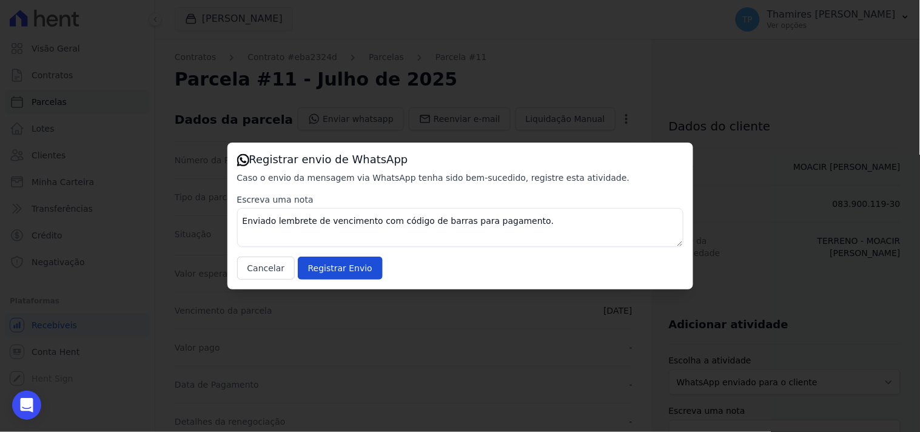
click at [334, 280] on div "Registrar envio de WhatsApp Caso o envio da mensagem via WhatsApp tenha sido be…" at bounding box center [460, 216] width 466 height 147
click at [340, 272] on input "Registrar Envio" at bounding box center [340, 268] width 85 height 23
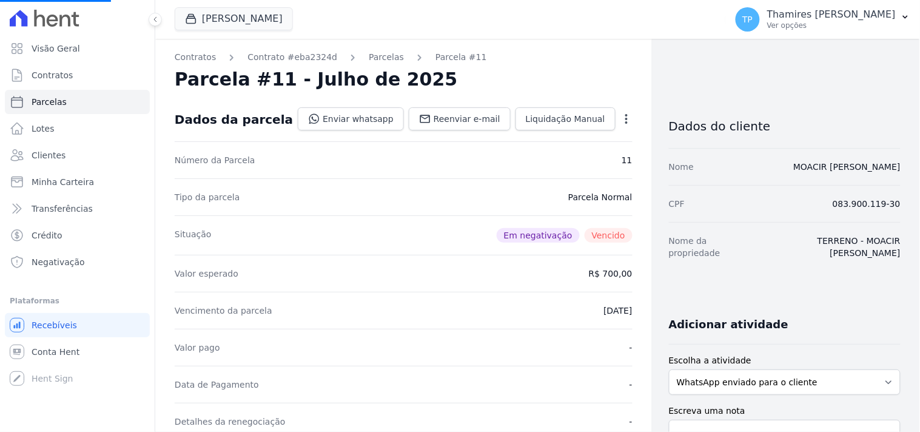
select select
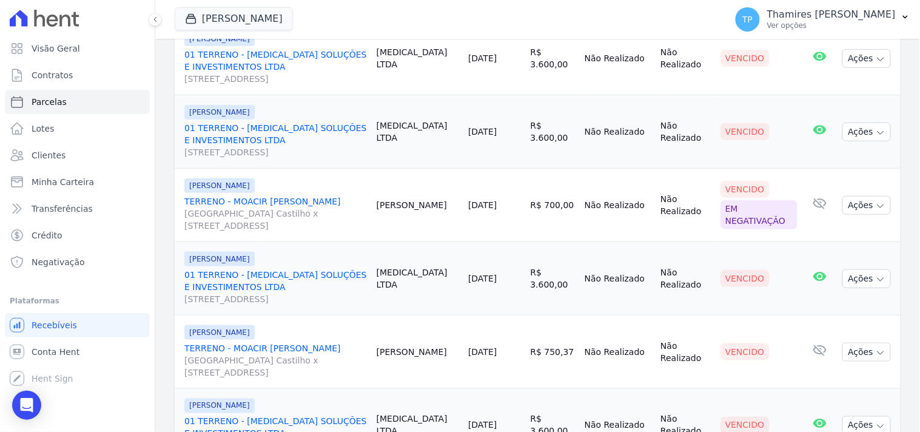
scroll to position [313, 0]
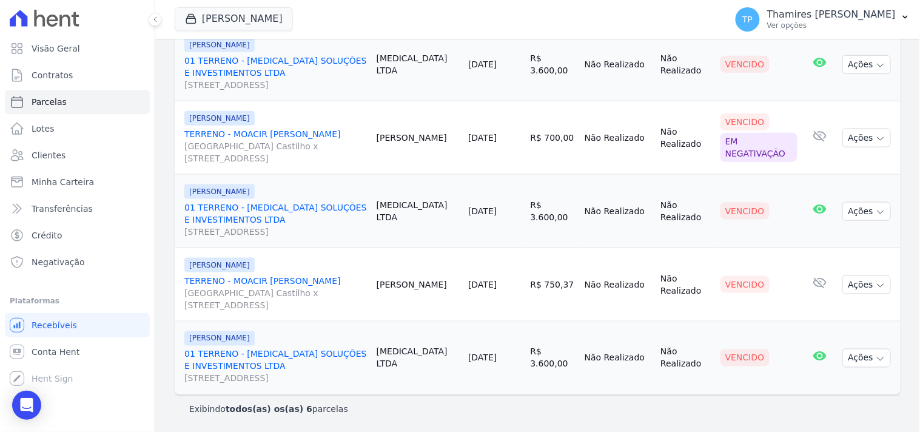
click at [354, 280] on link "TERRENO - MOACIR [PERSON_NAME] [GEOGRAPHIC_DATA] Castilho x [STREET_ADDRESS]" at bounding box center [275, 293] width 183 height 36
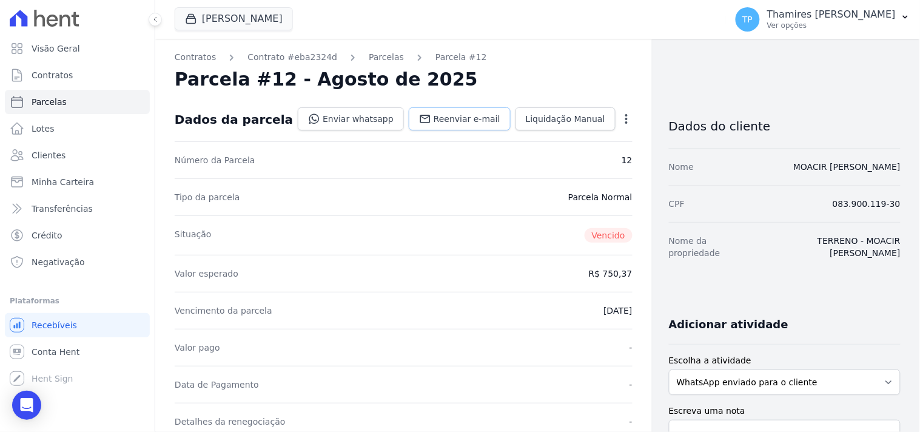
click at [429, 112] on link "Reenviar e-mail" at bounding box center [460, 118] width 102 height 23
click at [383, 110] on link "Enviar whatsapp" at bounding box center [351, 118] width 106 height 23
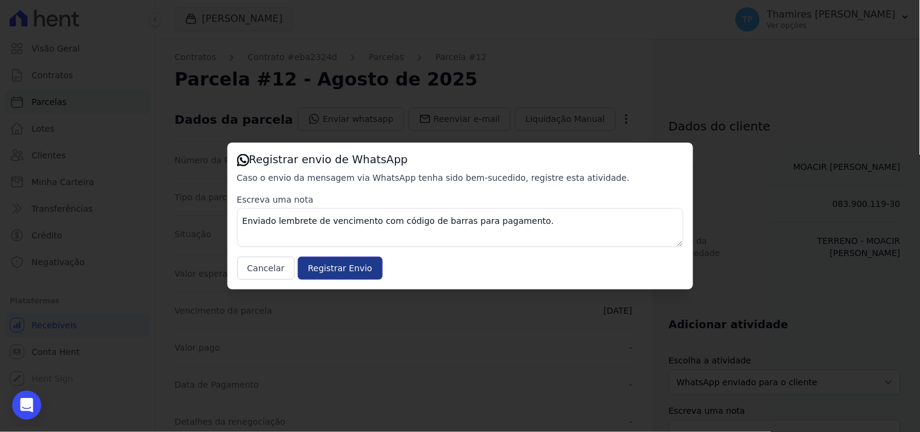
click at [348, 257] on input "Registrar Envio" at bounding box center [340, 268] width 85 height 23
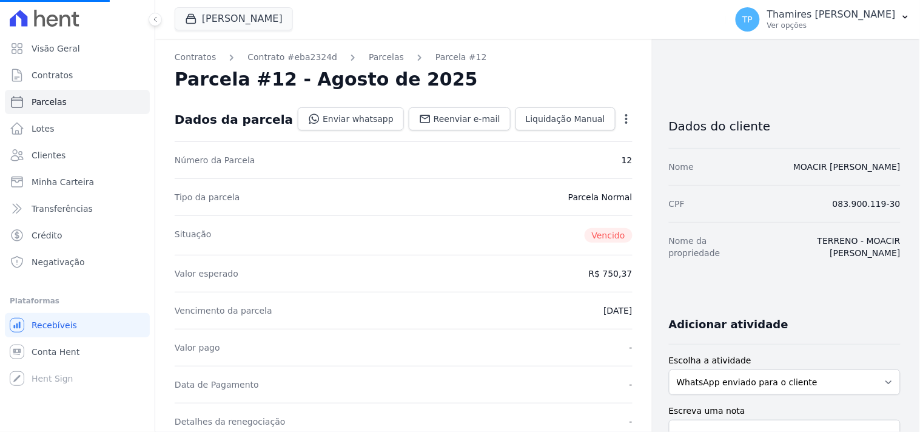
select select
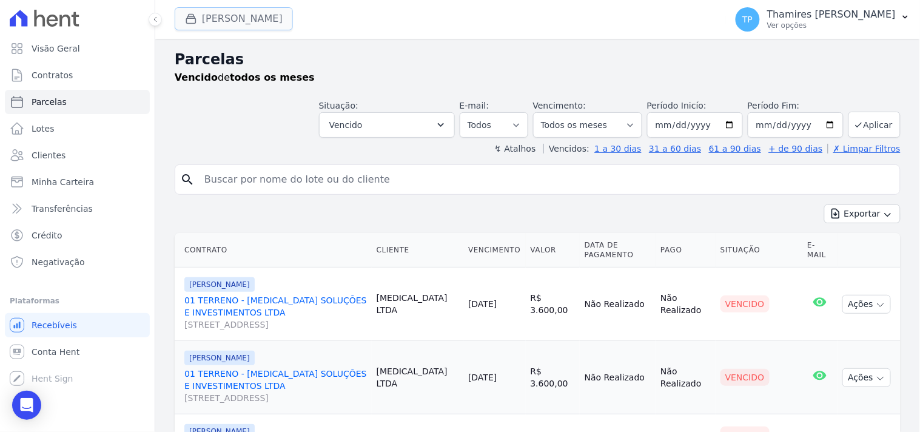
click at [262, 27] on button "[PERSON_NAME]" at bounding box center [234, 18] width 118 height 23
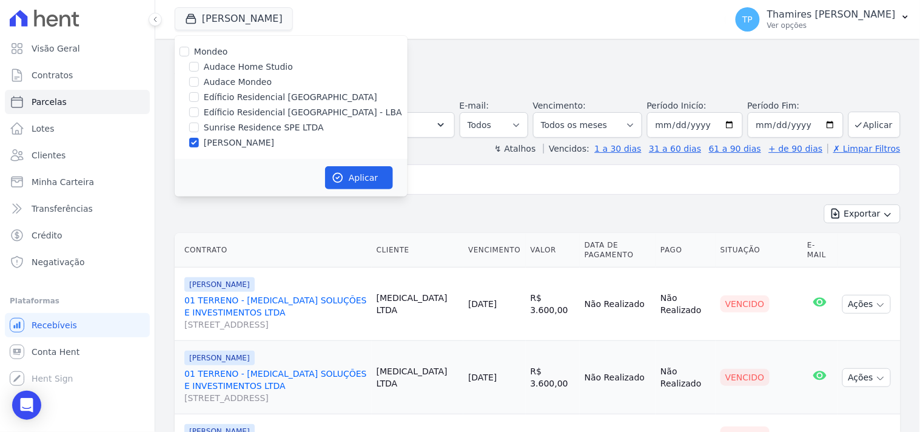
drag, startPoint x: 244, startPoint y: 107, endPoint x: 249, endPoint y: 131, distance: 24.0
click at [245, 107] on label "Edíficio Residencial [GEOGRAPHIC_DATA] - LBA" at bounding box center [303, 112] width 198 height 13
click at [199, 107] on input "Edíficio Residencial [GEOGRAPHIC_DATA] - LBA" at bounding box center [194, 112] width 10 height 10
checkbox input "true"
click at [249, 141] on label "[PERSON_NAME]" at bounding box center [239, 142] width 70 height 13
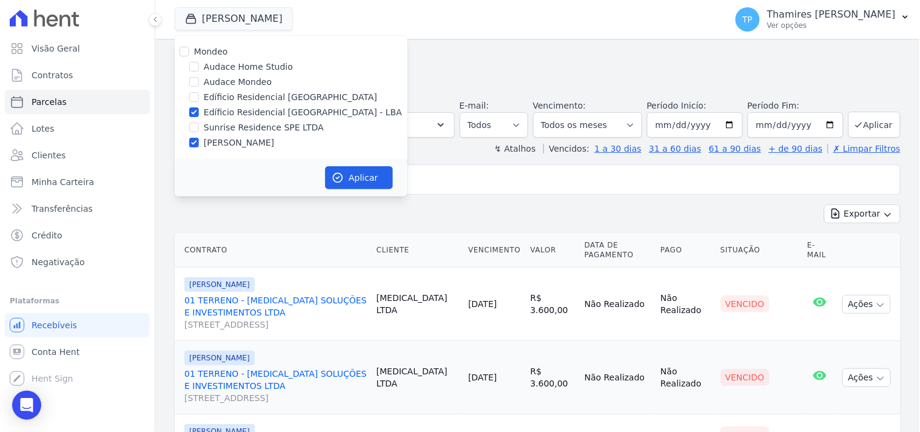
click at [199, 141] on input "[PERSON_NAME]" at bounding box center [194, 143] width 10 height 10
checkbox input "false"
click at [381, 193] on div "Aplicar" at bounding box center [291, 178] width 233 height 38
click at [373, 180] on button "Aplicar" at bounding box center [359, 177] width 68 height 23
select select
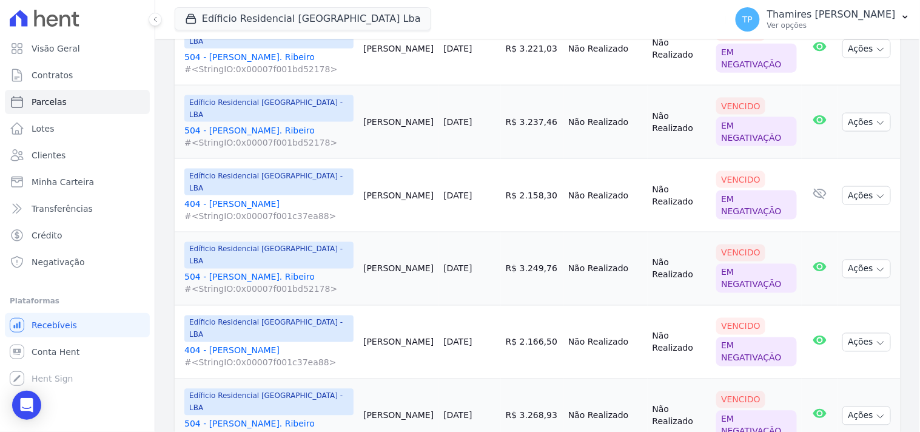
scroll to position [421, 0]
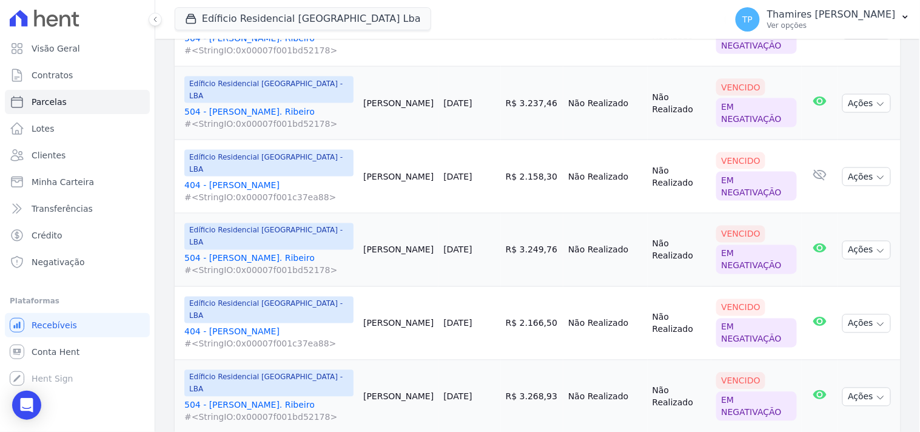
drag, startPoint x: 451, startPoint y: 118, endPoint x: 536, endPoint y: 132, distance: 85.3
click at [536, 140] on tr "Edíficio Residencial [GEOGRAPHIC_DATA] - LBA 404 - [PERSON_NAME] #<StringIO:0x0…" at bounding box center [538, 176] width 726 height 73
click at [531, 140] on td "R$ 2.158,30" at bounding box center [532, 176] width 62 height 73
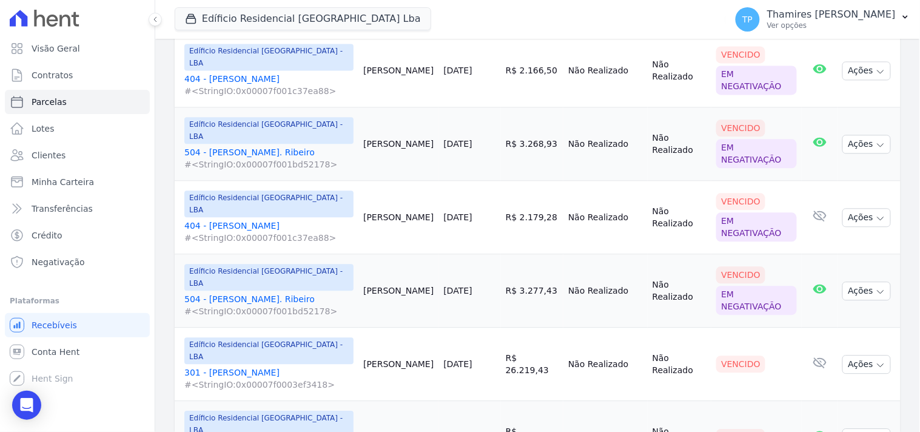
scroll to position [741, 0]
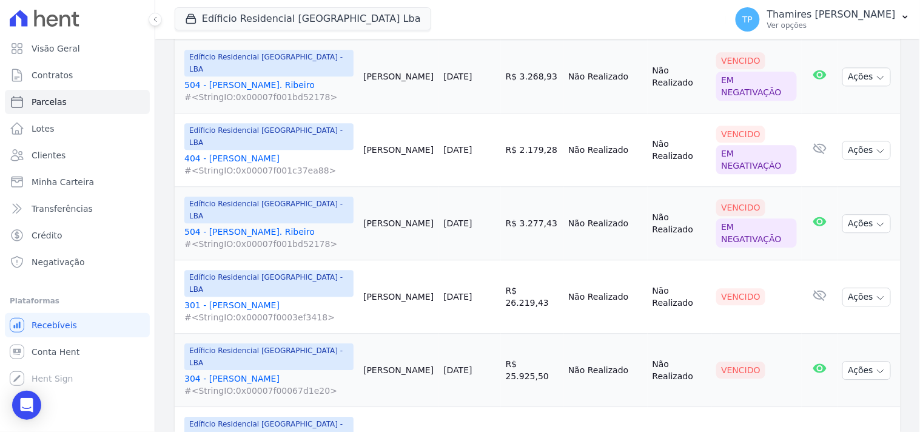
click at [247, 299] on link "301 - [PERSON_NAME] #<StringIO:0x00007f0003ef3418>" at bounding box center [268, 311] width 169 height 24
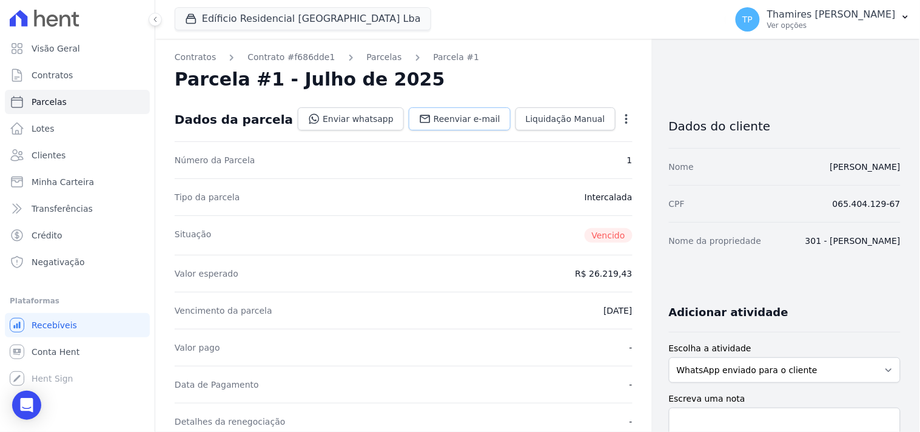
click at [438, 119] on span "Reenviar e-mail" at bounding box center [467, 119] width 67 height 12
click at [351, 119] on link "Enviar whatsapp" at bounding box center [351, 118] width 106 height 23
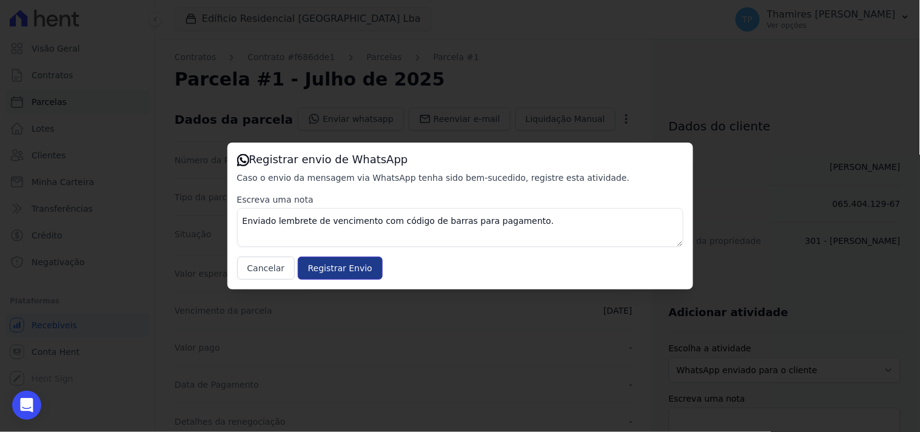
click at [348, 264] on input "Registrar Envio" at bounding box center [340, 268] width 85 height 23
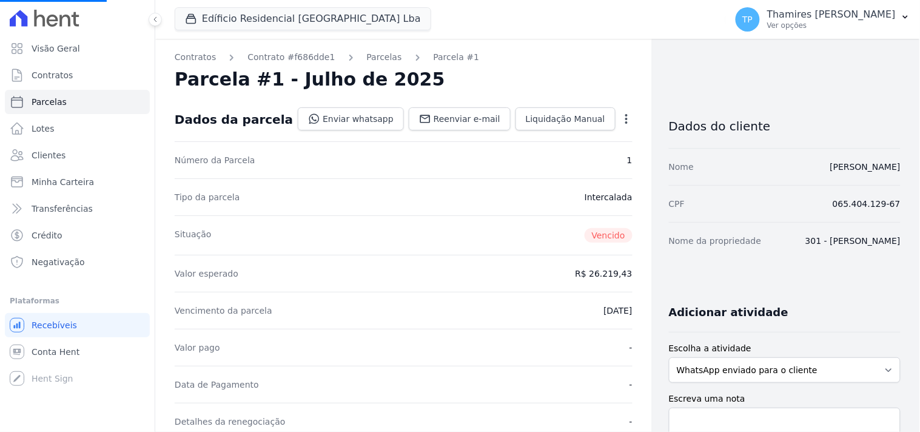
select select
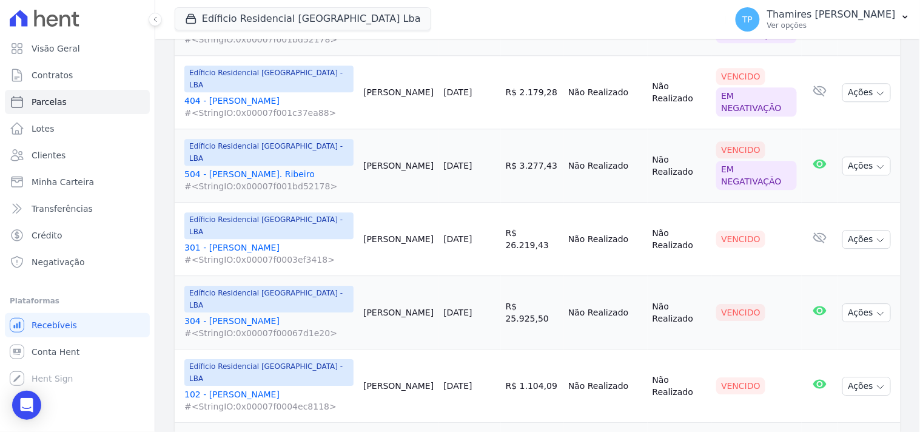
scroll to position [808, 0]
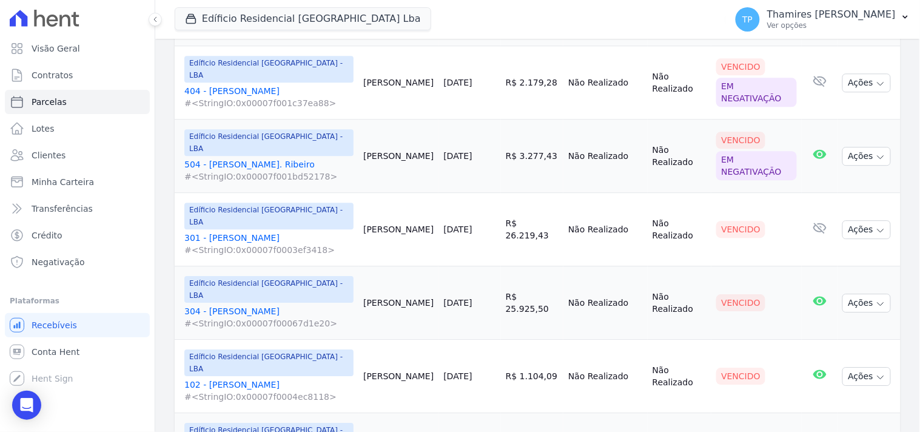
click at [251, 317] on span "#<StringIO:0x00007f00067d1e20>" at bounding box center [268, 323] width 169 height 12
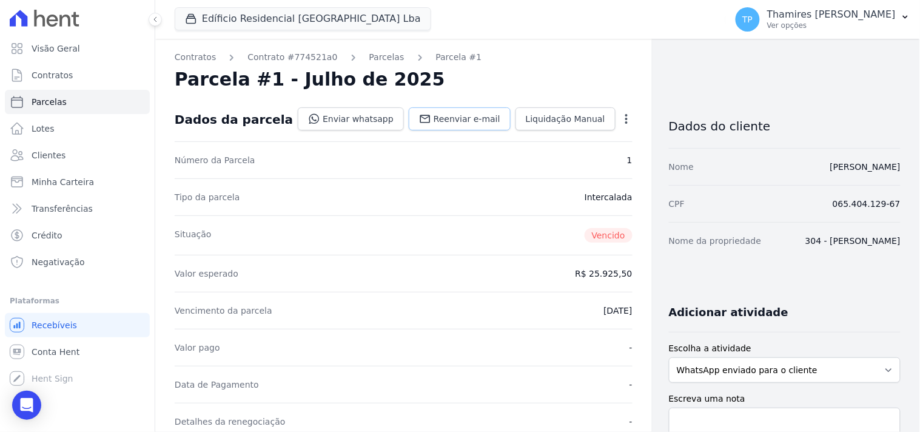
click at [444, 110] on link "Reenviar e-mail" at bounding box center [460, 118] width 102 height 23
click at [338, 117] on link "Enviar whatsapp" at bounding box center [351, 118] width 106 height 23
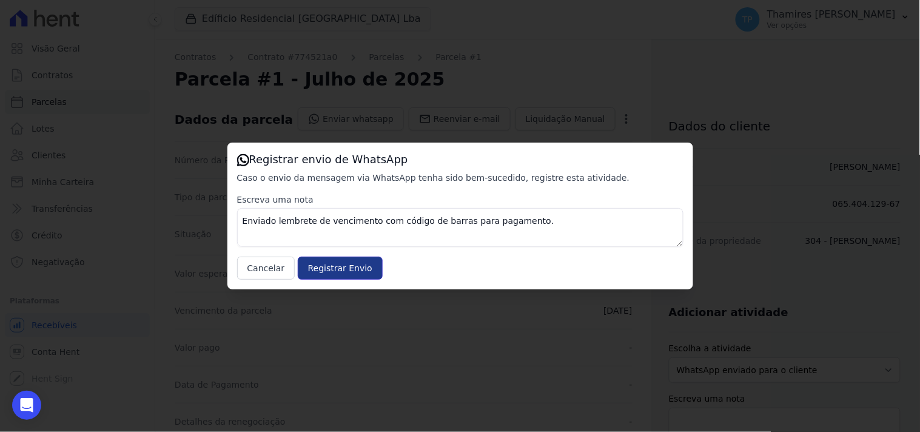
click at [321, 262] on input "Registrar Envio" at bounding box center [340, 268] width 85 height 23
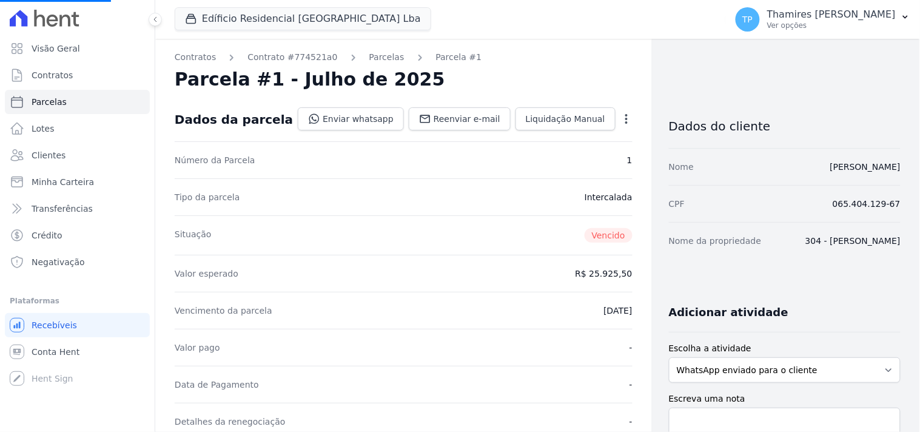
select select
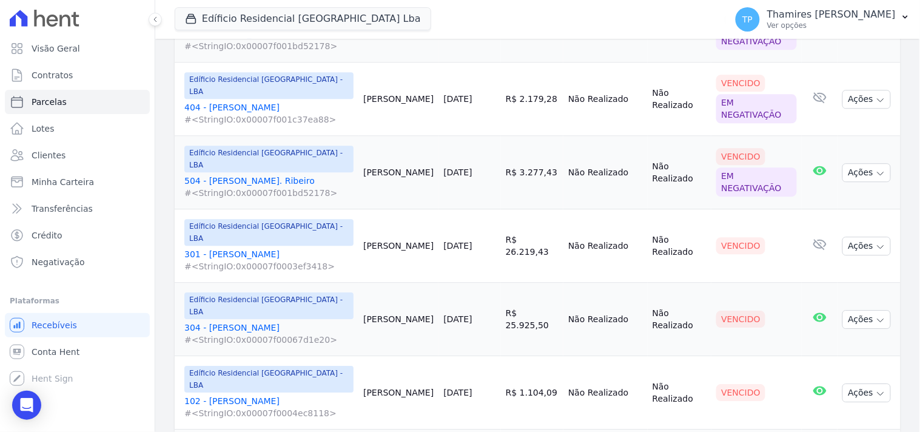
scroll to position [1027, 0]
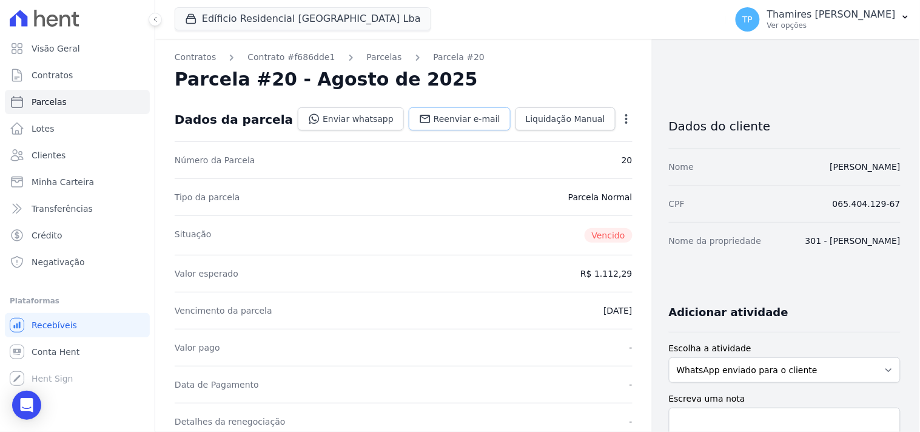
click at [478, 127] on link "Reenviar e-mail" at bounding box center [460, 118] width 102 height 23
click at [351, 117] on link "Enviar whatsapp" at bounding box center [351, 118] width 106 height 23
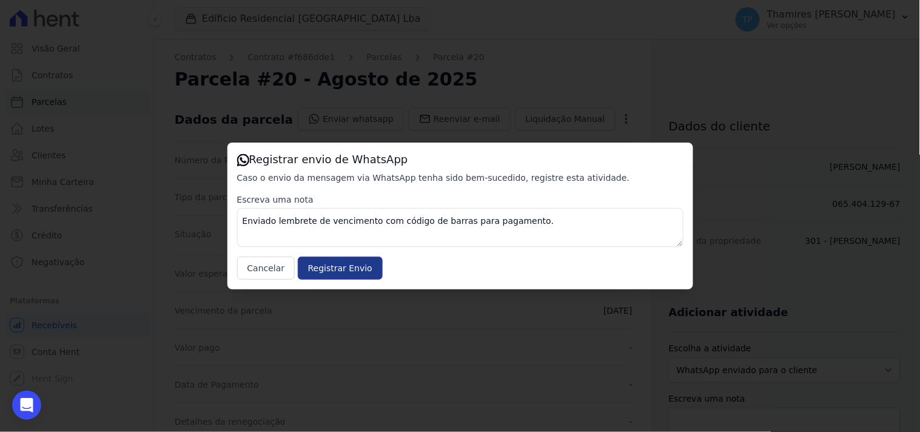
click at [343, 269] on input "Registrar Envio" at bounding box center [340, 268] width 85 height 23
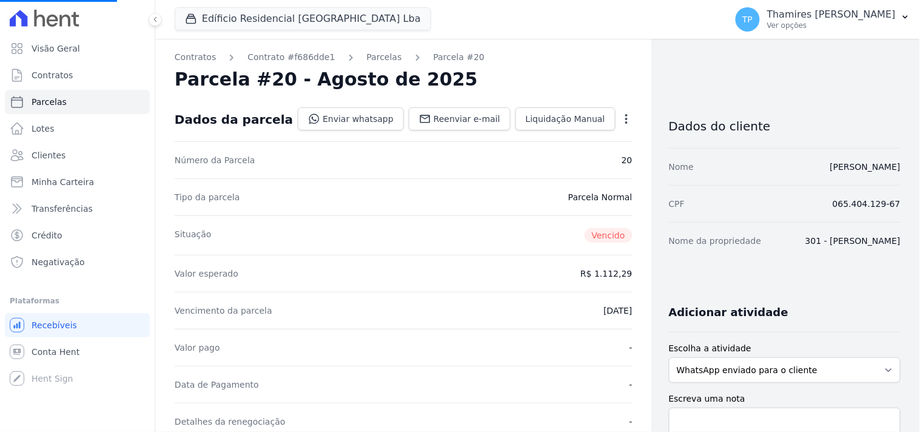
select select
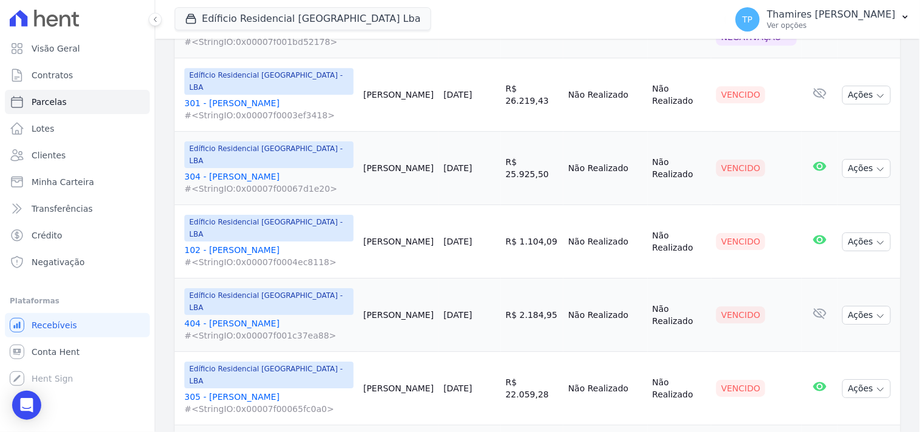
scroll to position [1027, 0]
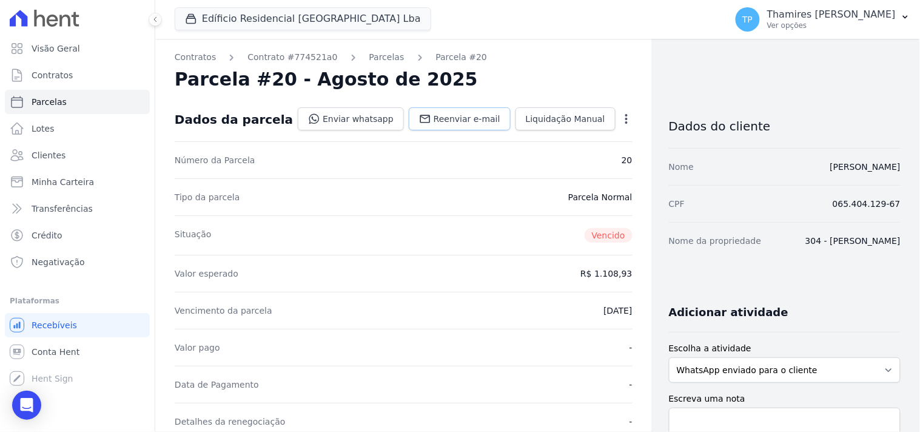
click at [468, 118] on span "Reenviar e-mail" at bounding box center [467, 119] width 67 height 12
click at [337, 118] on link "Enviar whatsapp" at bounding box center [351, 118] width 106 height 23
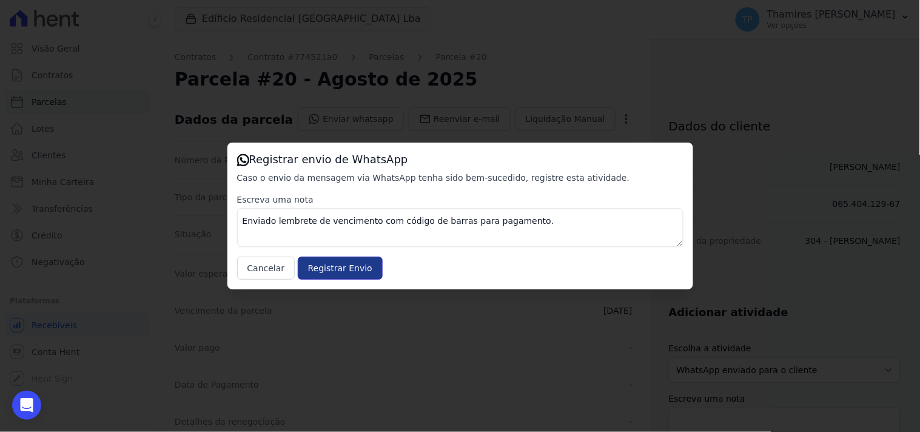
click at [357, 264] on input "Registrar Envio" at bounding box center [340, 268] width 85 height 23
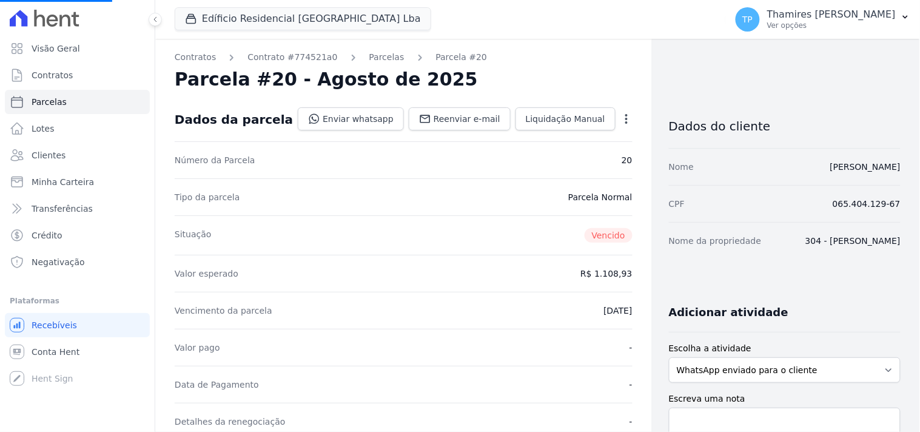
select select
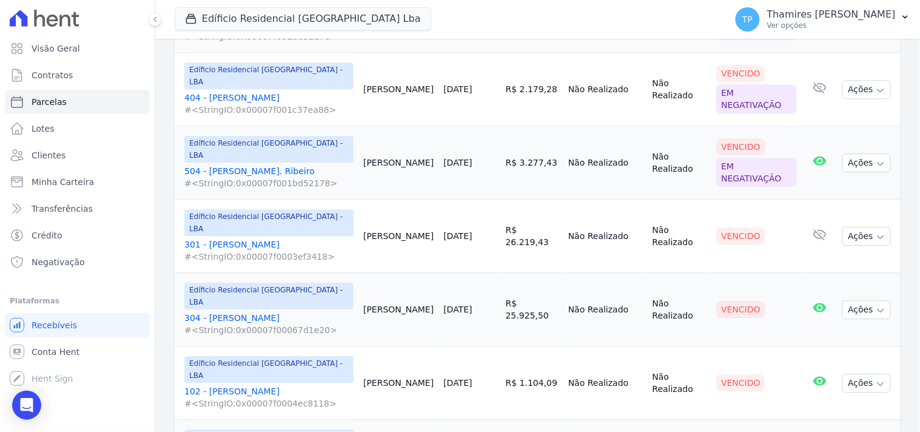
scroll to position [825, 0]
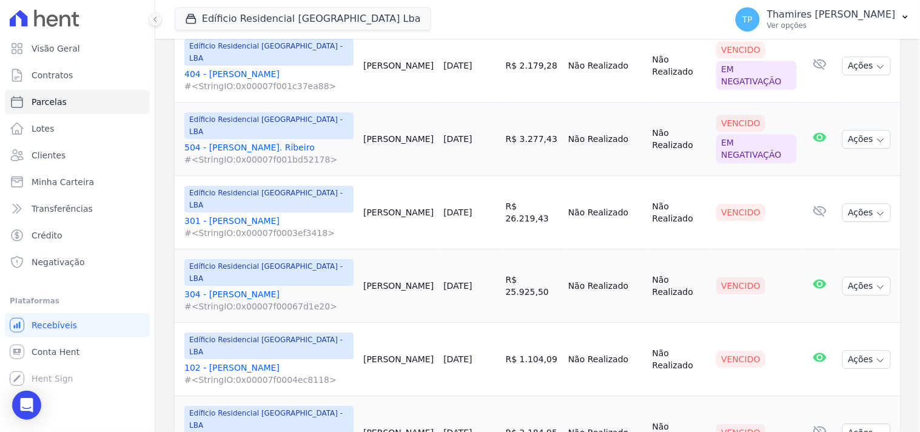
click at [244, 361] on link "102 - [PERSON_NAME] #<StringIO:0x00007f0004ec8118>" at bounding box center [268, 373] width 169 height 24
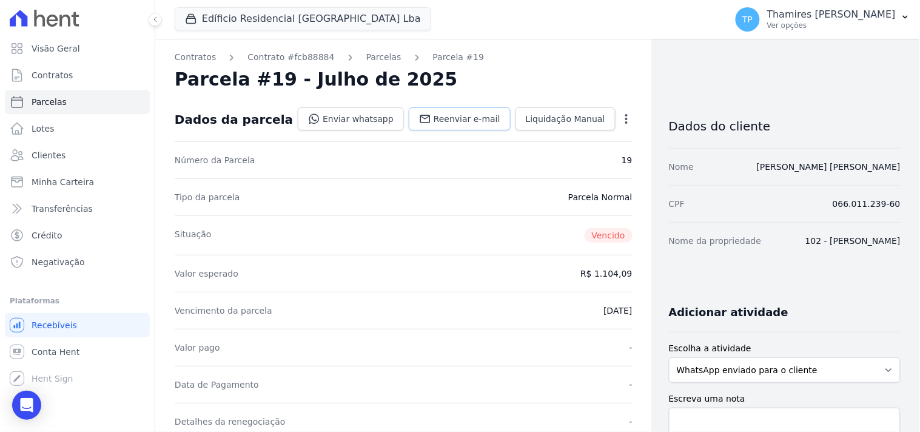
click at [449, 118] on span "Reenviar e-mail" at bounding box center [467, 119] width 67 height 12
click at [356, 117] on link "Enviar whatsapp" at bounding box center [351, 118] width 106 height 23
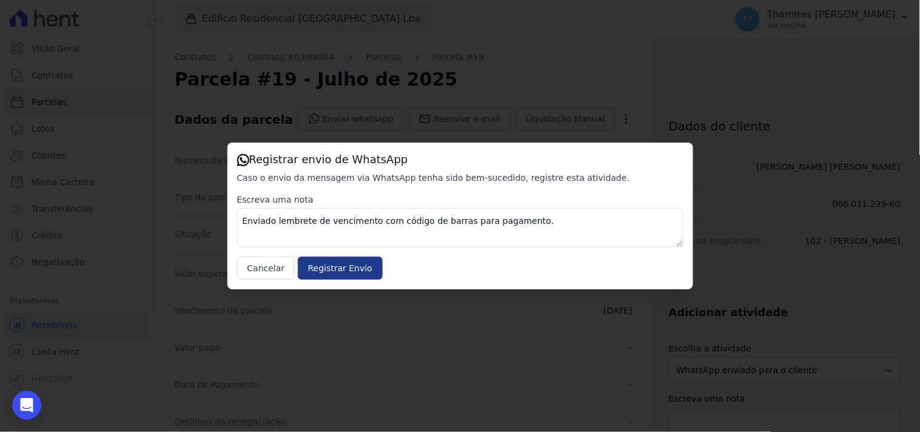
click at [338, 276] on input "Registrar Envio" at bounding box center [340, 268] width 85 height 23
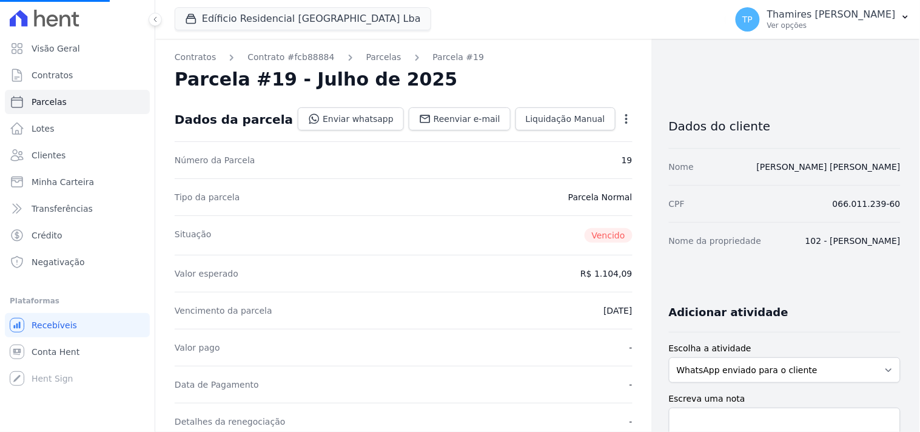
select select
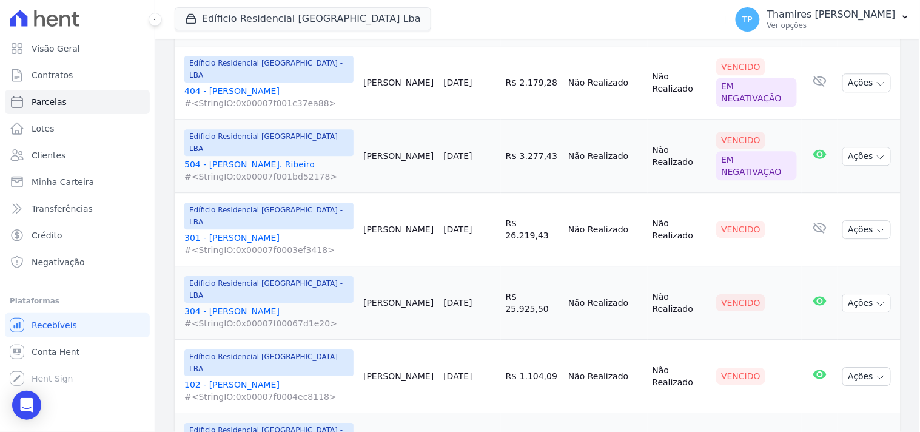
scroll to position [876, 0]
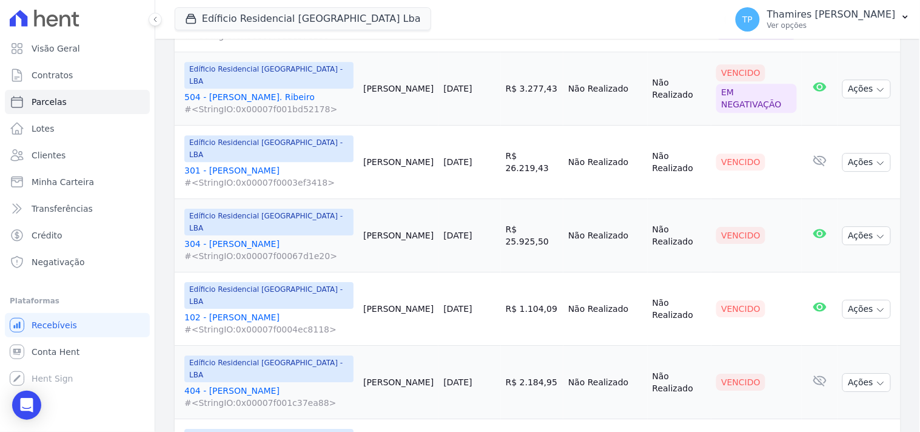
click at [264, 385] on link "404 - [PERSON_NAME] #<StringIO:0x00007f001c37ea88>" at bounding box center [268, 397] width 169 height 24
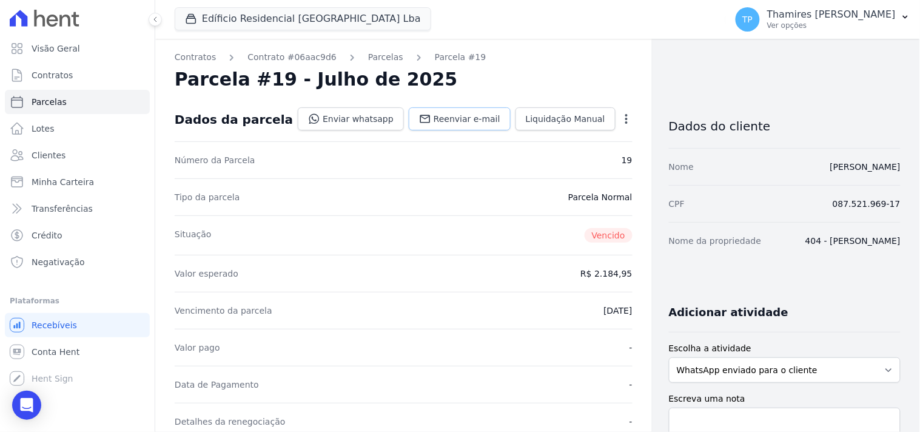
click at [482, 117] on span "Reenviar e-mail" at bounding box center [467, 119] width 67 height 12
click at [361, 118] on link "Enviar whatsapp" at bounding box center [351, 118] width 106 height 23
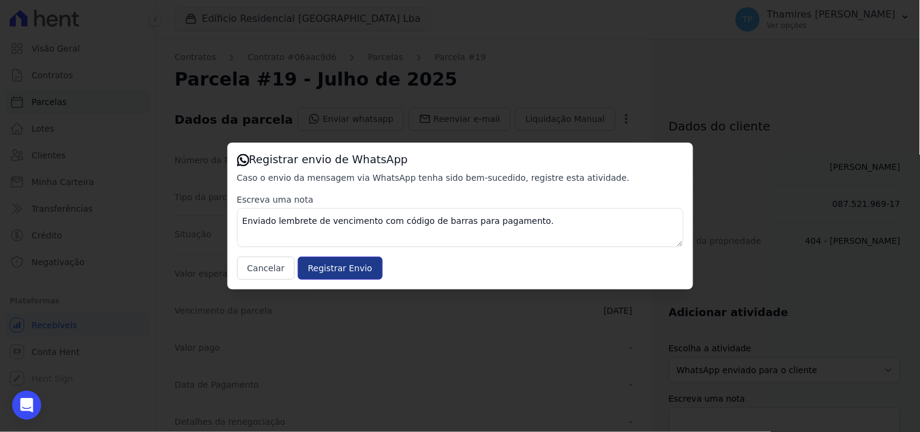
click at [331, 263] on input "Registrar Envio" at bounding box center [340, 268] width 85 height 23
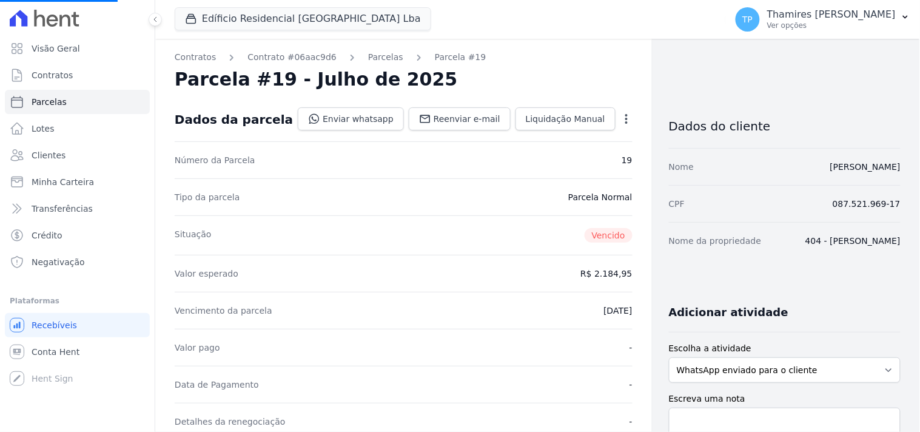
select select
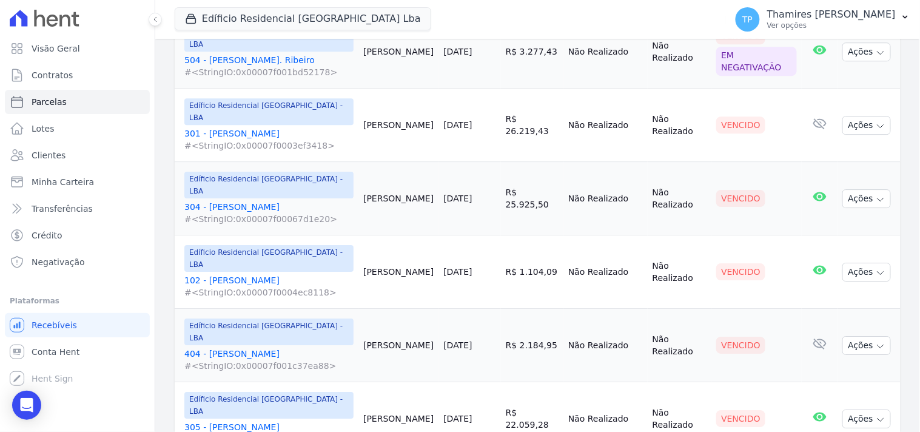
scroll to position [893, 0]
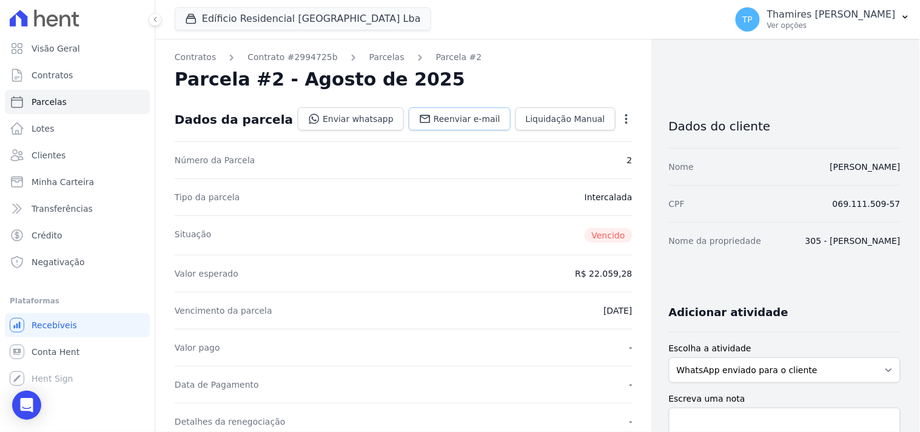
click at [446, 116] on span "Reenviar e-mail" at bounding box center [467, 119] width 67 height 12
click at [362, 118] on link "Enviar whatsapp" at bounding box center [351, 118] width 106 height 23
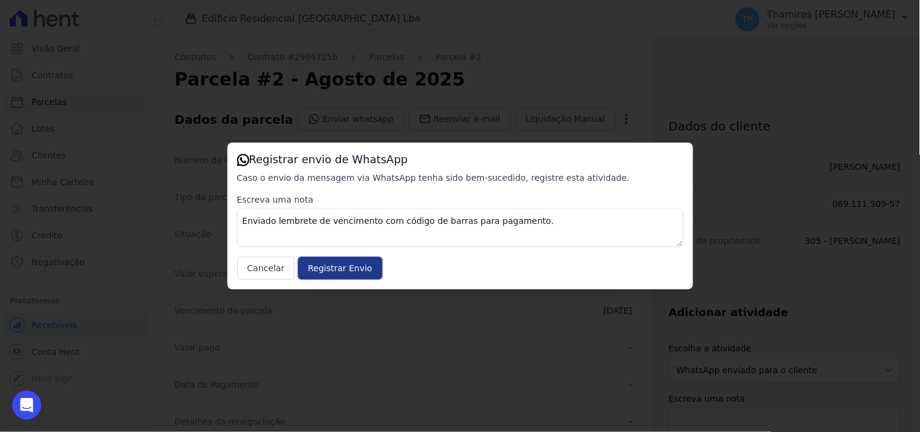
click at [331, 273] on input "Registrar Envio" at bounding box center [340, 268] width 85 height 23
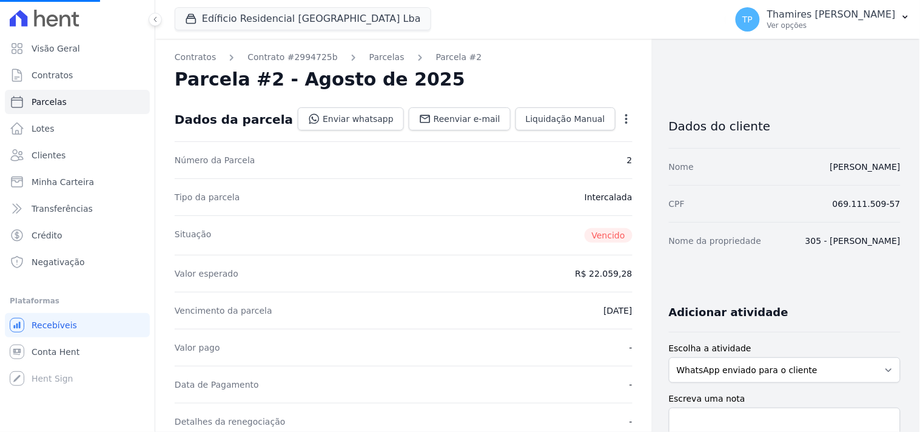
select select
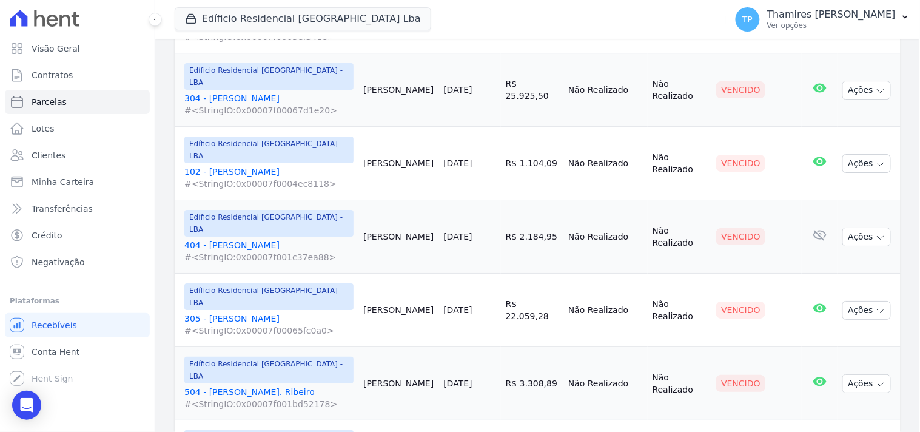
scroll to position [1027, 0]
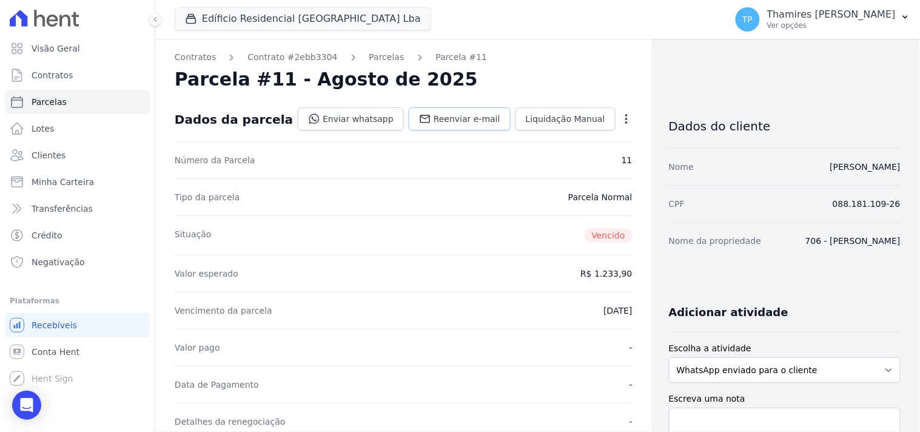
click at [467, 118] on span "Reenviar e-mail" at bounding box center [467, 119] width 67 height 12
click at [355, 118] on link "Enviar whatsapp" at bounding box center [351, 118] width 106 height 23
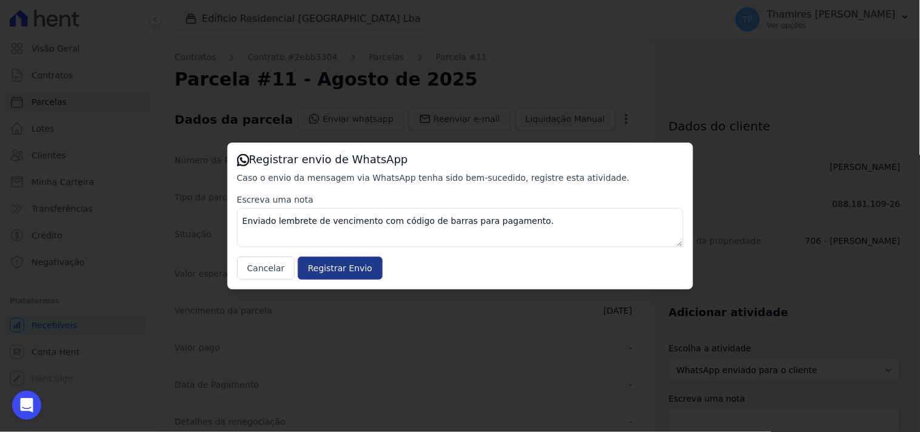
click at [347, 262] on input "Registrar Envio" at bounding box center [340, 268] width 85 height 23
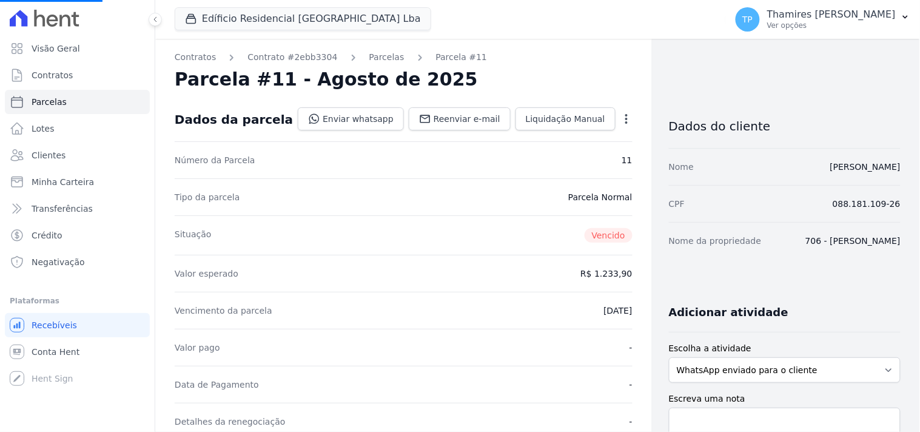
select select
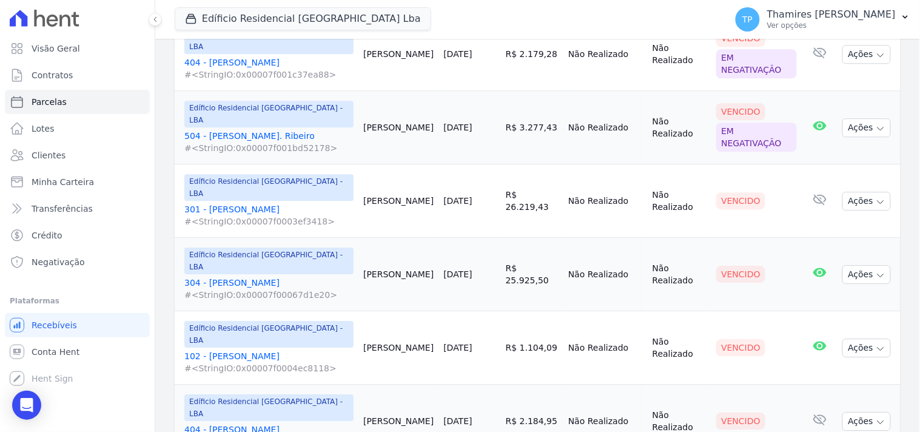
scroll to position [556, 0]
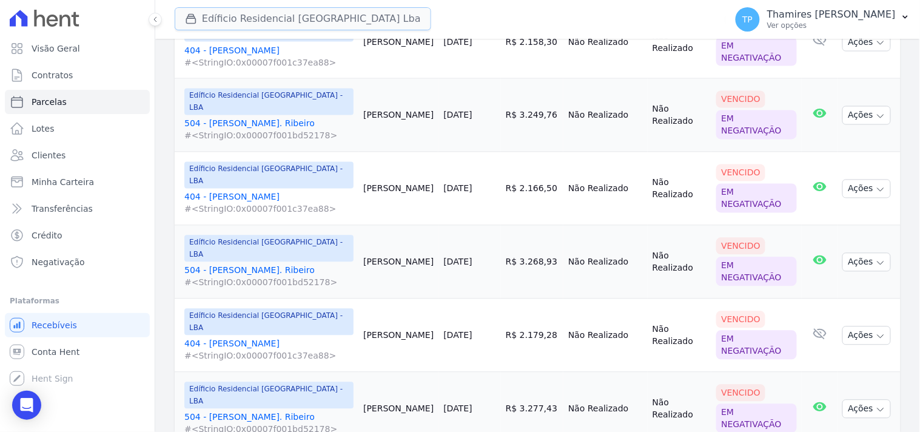
click at [349, 27] on button "Edíficio Residencial [GEOGRAPHIC_DATA] Lba" at bounding box center [303, 18] width 257 height 23
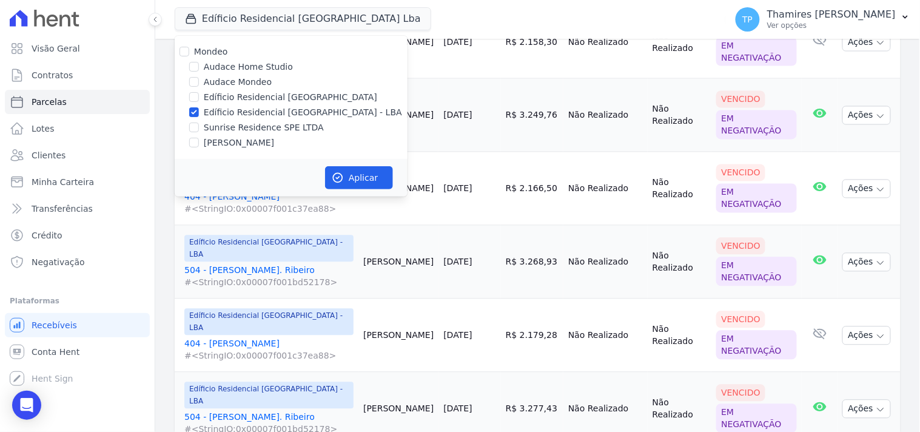
click at [241, 79] on label "Audace Mondeo" at bounding box center [238, 82] width 68 height 13
click at [199, 79] on input "Audace Mondeo" at bounding box center [194, 82] width 10 height 10
checkbox input "true"
click at [252, 107] on label "Edíficio Residencial [GEOGRAPHIC_DATA] - LBA" at bounding box center [303, 112] width 198 height 13
click at [199, 107] on input "Edíficio Residencial [GEOGRAPHIC_DATA] - LBA" at bounding box center [194, 112] width 10 height 10
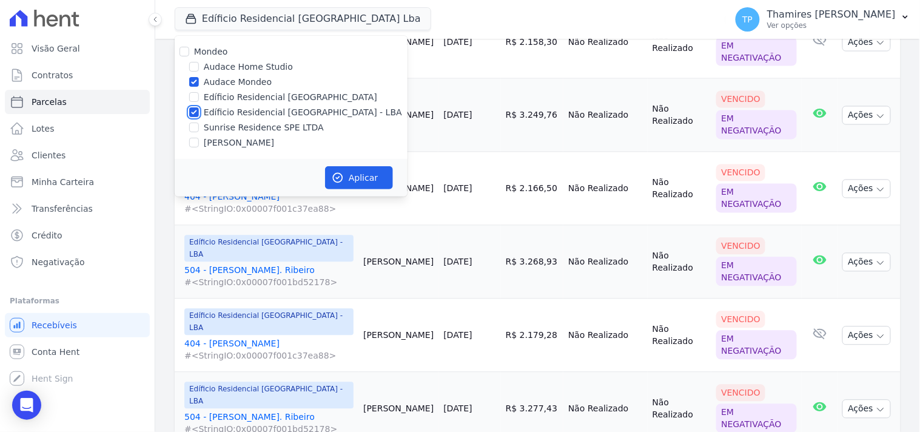
checkbox input "false"
click at [349, 173] on button "Aplicar" at bounding box center [359, 177] width 68 height 23
select select
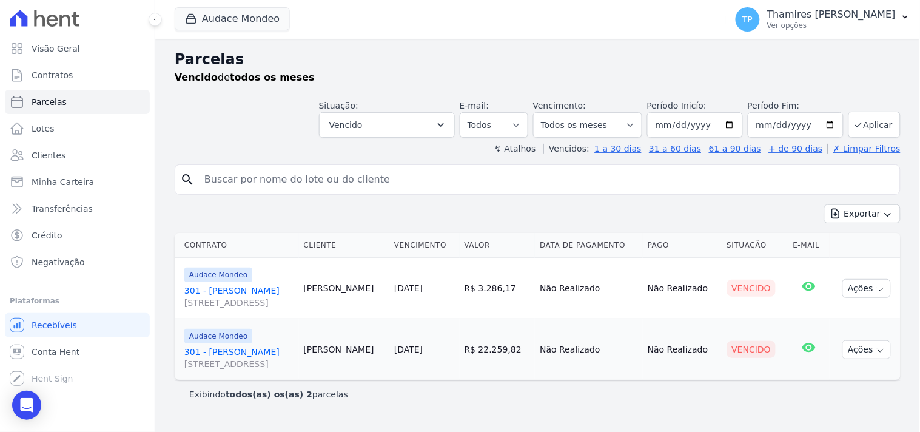
click at [294, 286] on link "301 - Gabriela Nogueira Marion [STREET_ADDRESS]" at bounding box center [239, 296] width 110 height 24
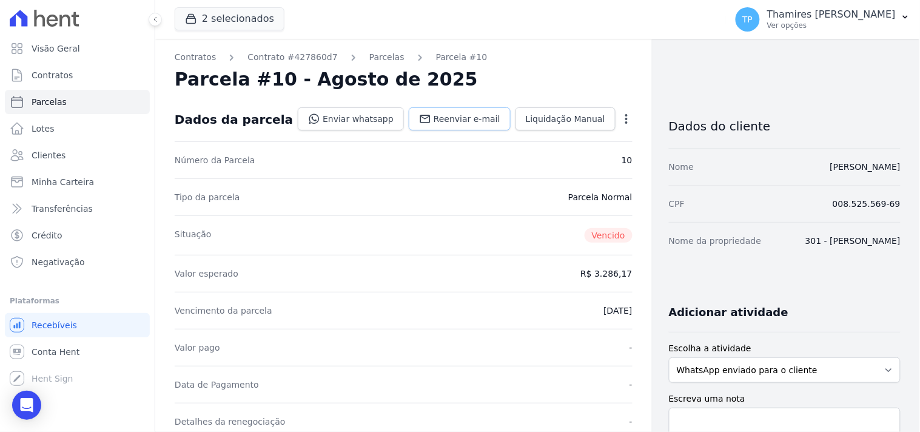
click at [443, 113] on span "Reenviar e-mail" at bounding box center [467, 119] width 67 height 12
click at [343, 114] on link "Enviar whatsapp" at bounding box center [351, 118] width 106 height 23
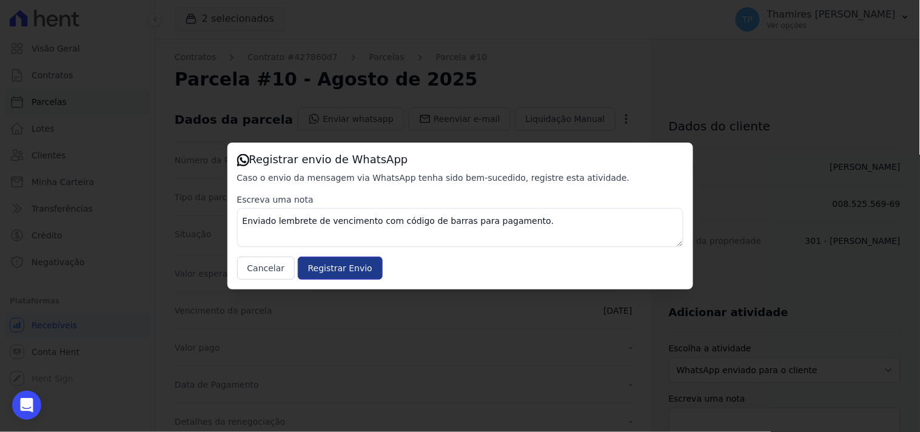
click at [352, 271] on input "Registrar Envio" at bounding box center [340, 268] width 85 height 23
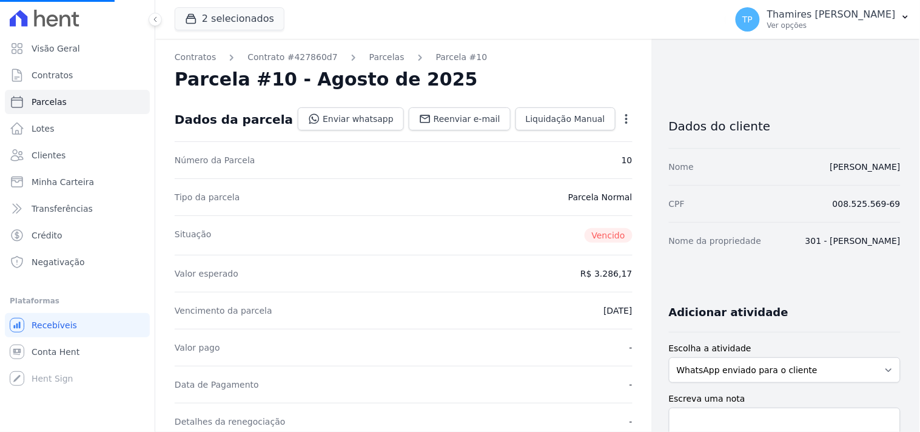
select select
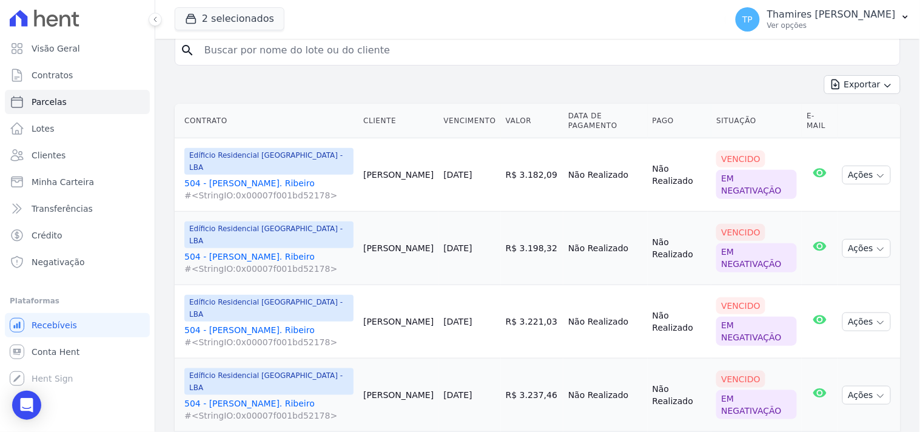
scroll to position [135, 0]
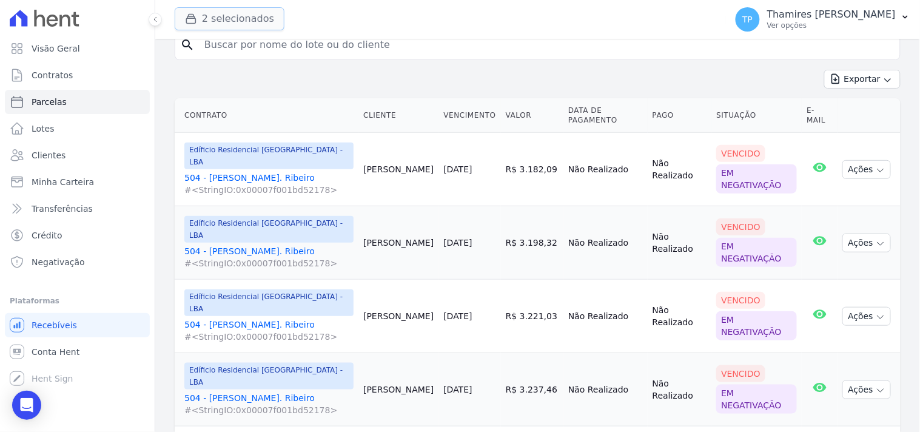
click at [241, 28] on button "2 selecionados" at bounding box center [230, 18] width 110 height 23
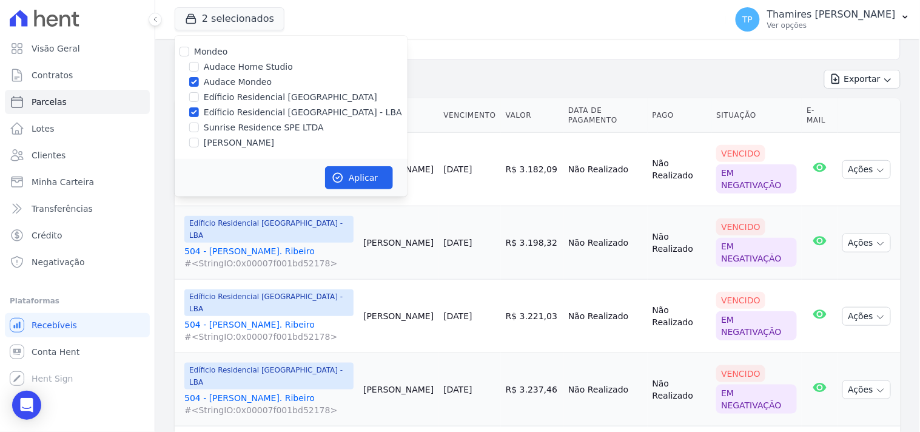
click at [243, 107] on label "Edíficio Residencial [GEOGRAPHIC_DATA] - LBA" at bounding box center [303, 112] width 198 height 13
click at [199, 107] on input "Edíficio Residencial [GEOGRAPHIC_DATA] - LBA" at bounding box center [194, 112] width 10 height 10
checkbox input "false"
click at [360, 172] on button "Aplicar" at bounding box center [359, 177] width 68 height 23
select select
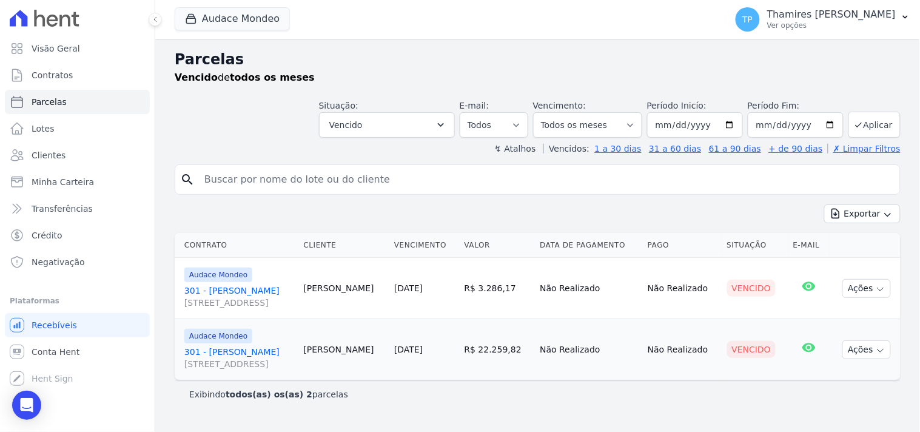
click at [246, 355] on link "301 - Gabriela Nogueira Marion [STREET_ADDRESS]" at bounding box center [239, 358] width 110 height 24
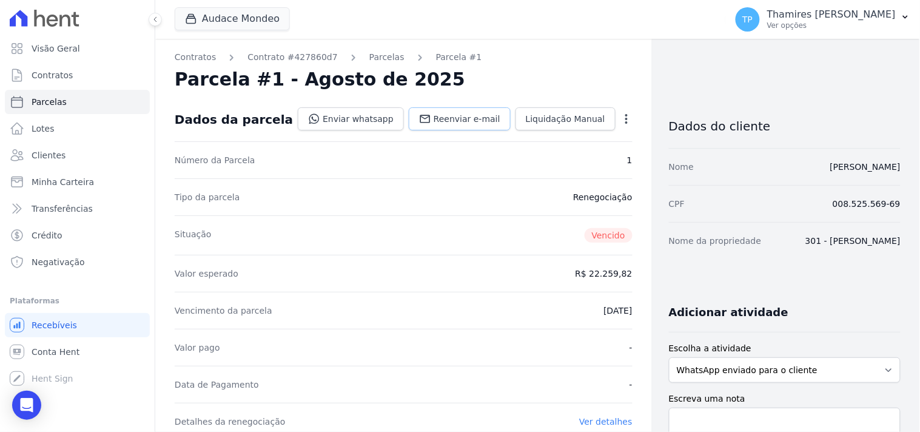
click at [475, 121] on span "Reenviar e-mail" at bounding box center [467, 119] width 67 height 12
click at [361, 118] on link "Enviar whatsapp" at bounding box center [351, 118] width 106 height 23
